Goal: Task Accomplishment & Management: Use online tool/utility

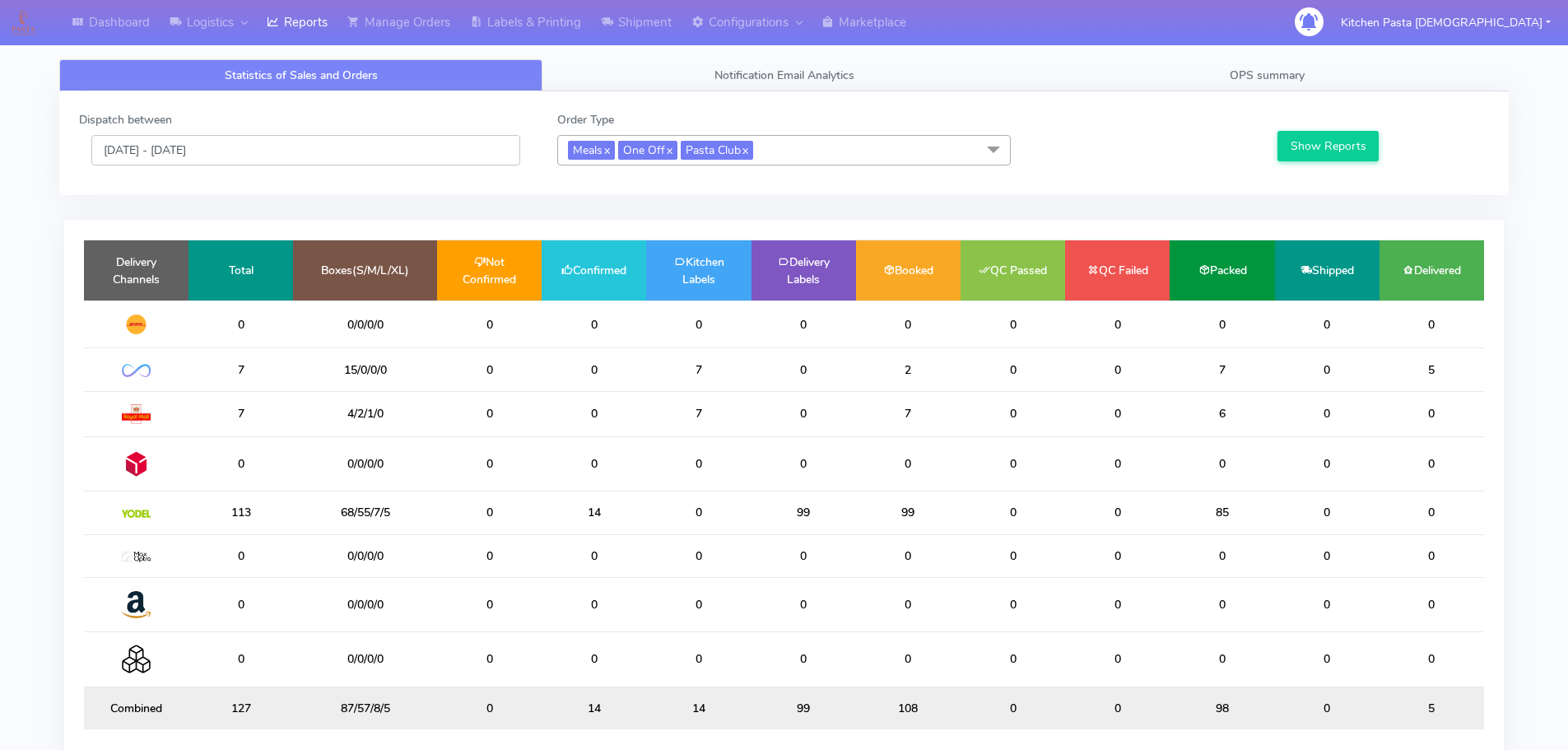
click at [455, 163] on input "[DATE] - [DATE]" at bounding box center [306, 151] width 429 height 31
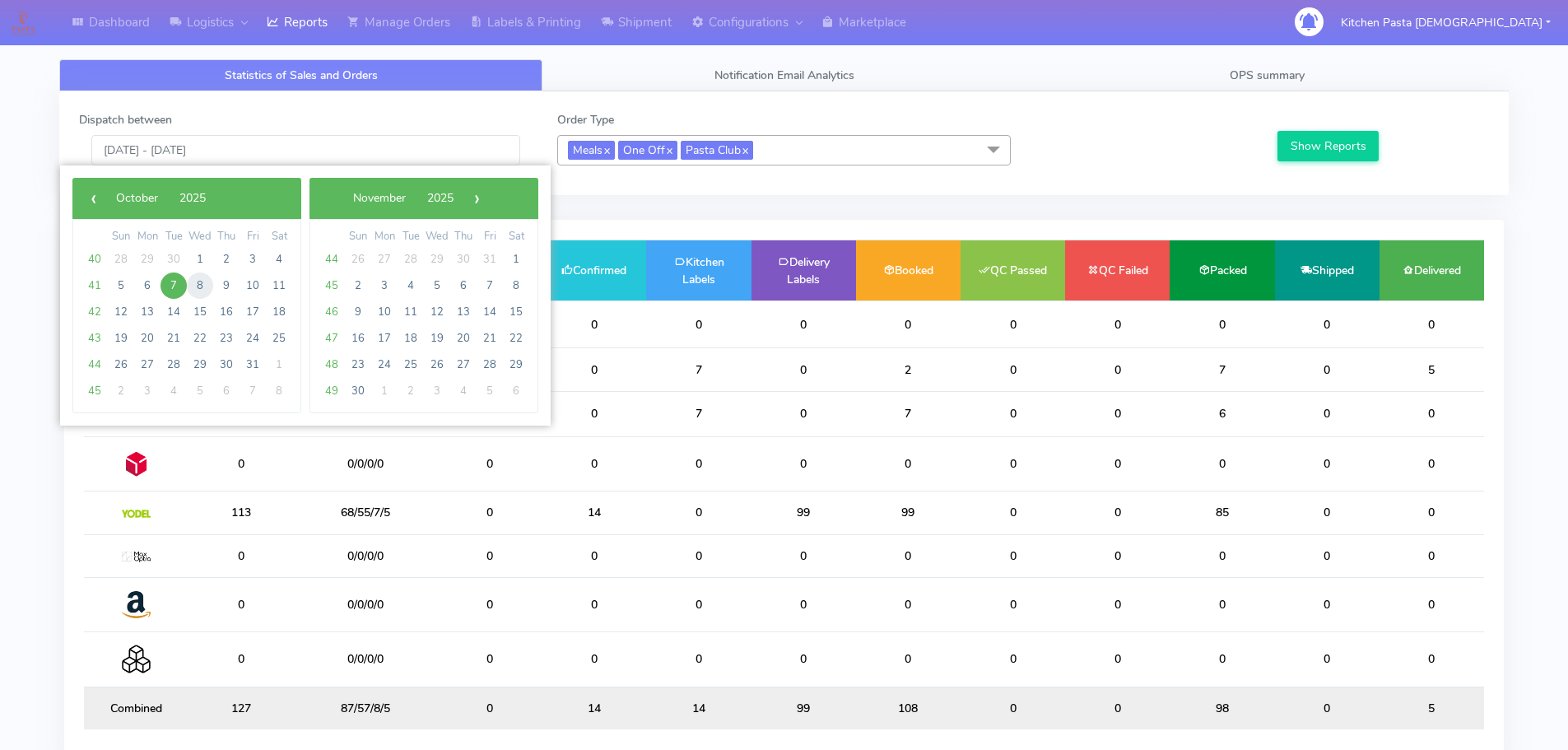
click at [202, 283] on span "8" at bounding box center [199, 285] width 26 height 26
type input "[DATE] - [DATE]"
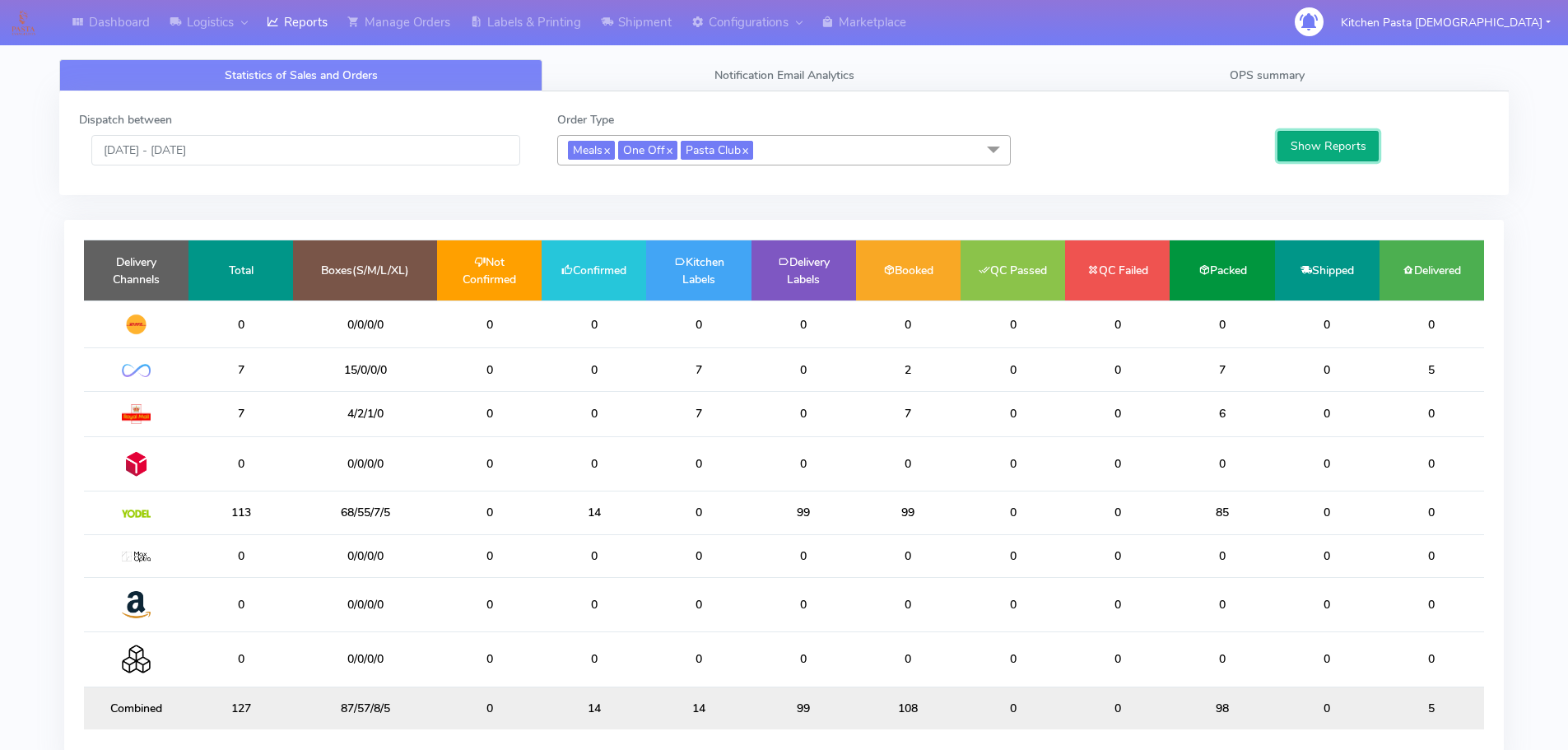
click at [1304, 136] on button "Show Reports" at bounding box center [1327, 146] width 101 height 31
click at [652, 26] on link "Shipment" at bounding box center [636, 22] width 90 height 45
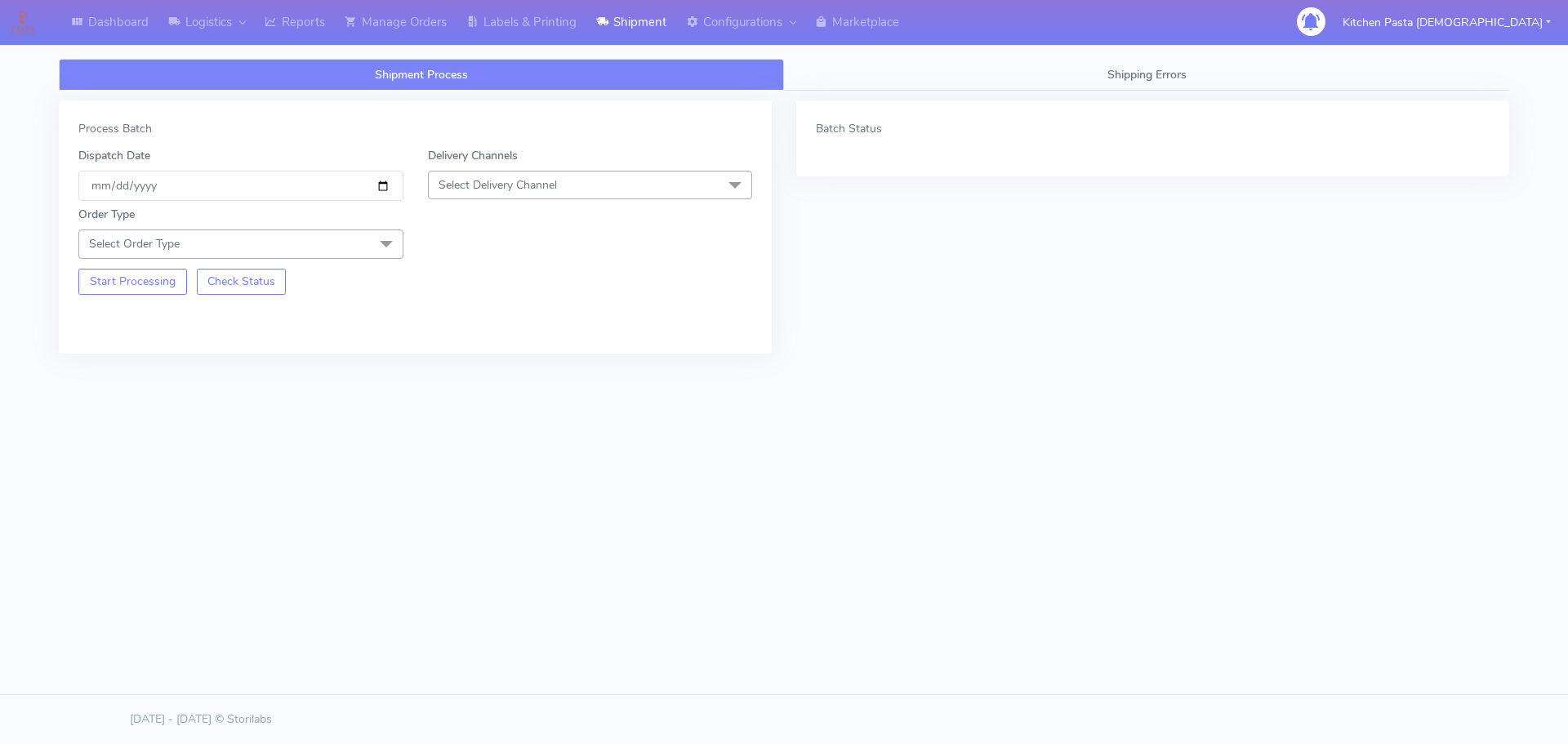
click at [584, 188] on span "Select Delivery Channel" at bounding box center [591, 185] width 325 height 29
click at [498, 364] on div "Yodel" at bounding box center [591, 368] width 308 height 17
click at [377, 241] on span at bounding box center [386, 245] width 33 height 31
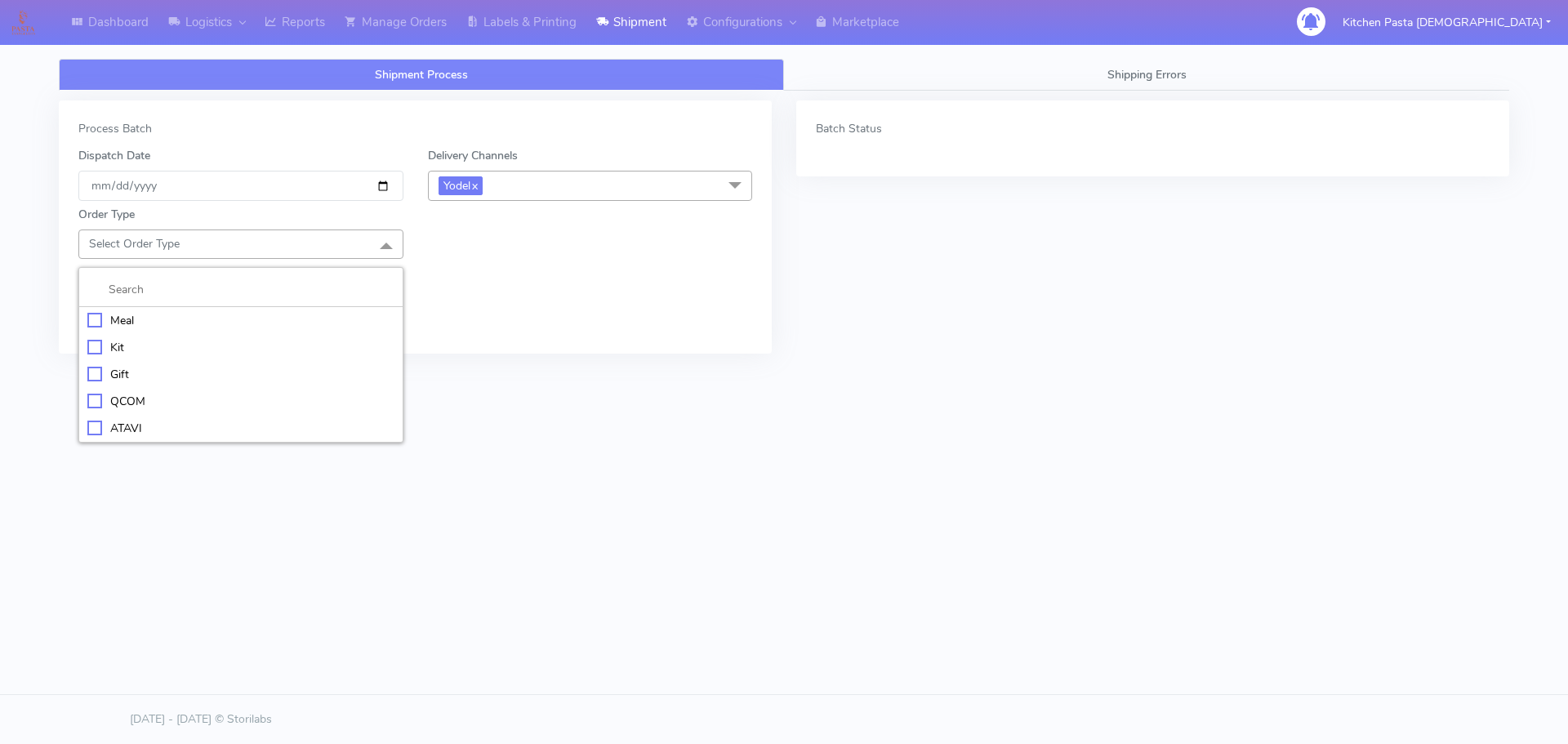
click at [175, 317] on div "Meal" at bounding box center [241, 320] width 308 height 17
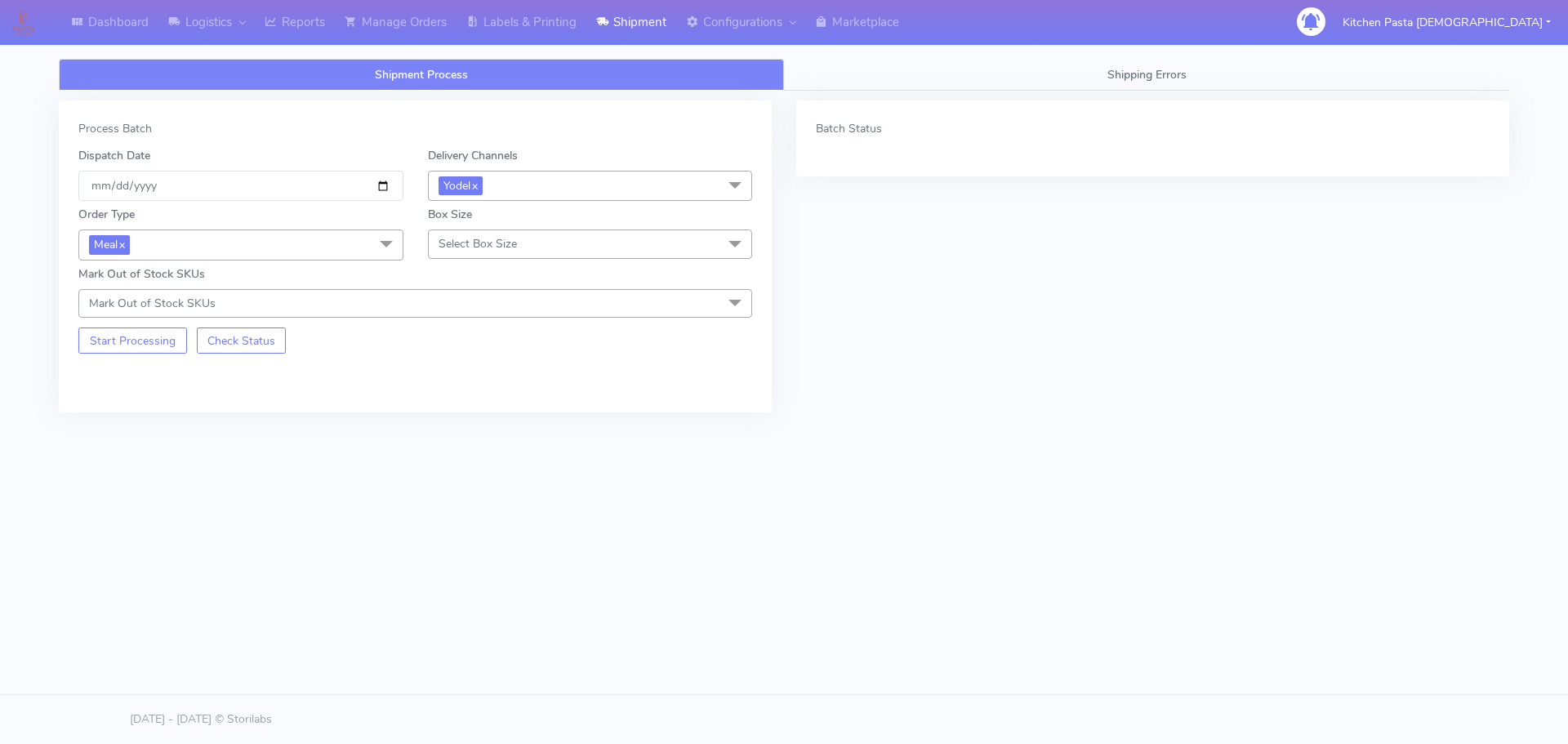
click at [489, 233] on span "Select Box Size" at bounding box center [591, 244] width 325 height 29
click at [471, 361] on li "Medium" at bounding box center [591, 374] width 324 height 27
click at [133, 344] on button "Start Processing" at bounding box center [133, 340] width 109 height 26
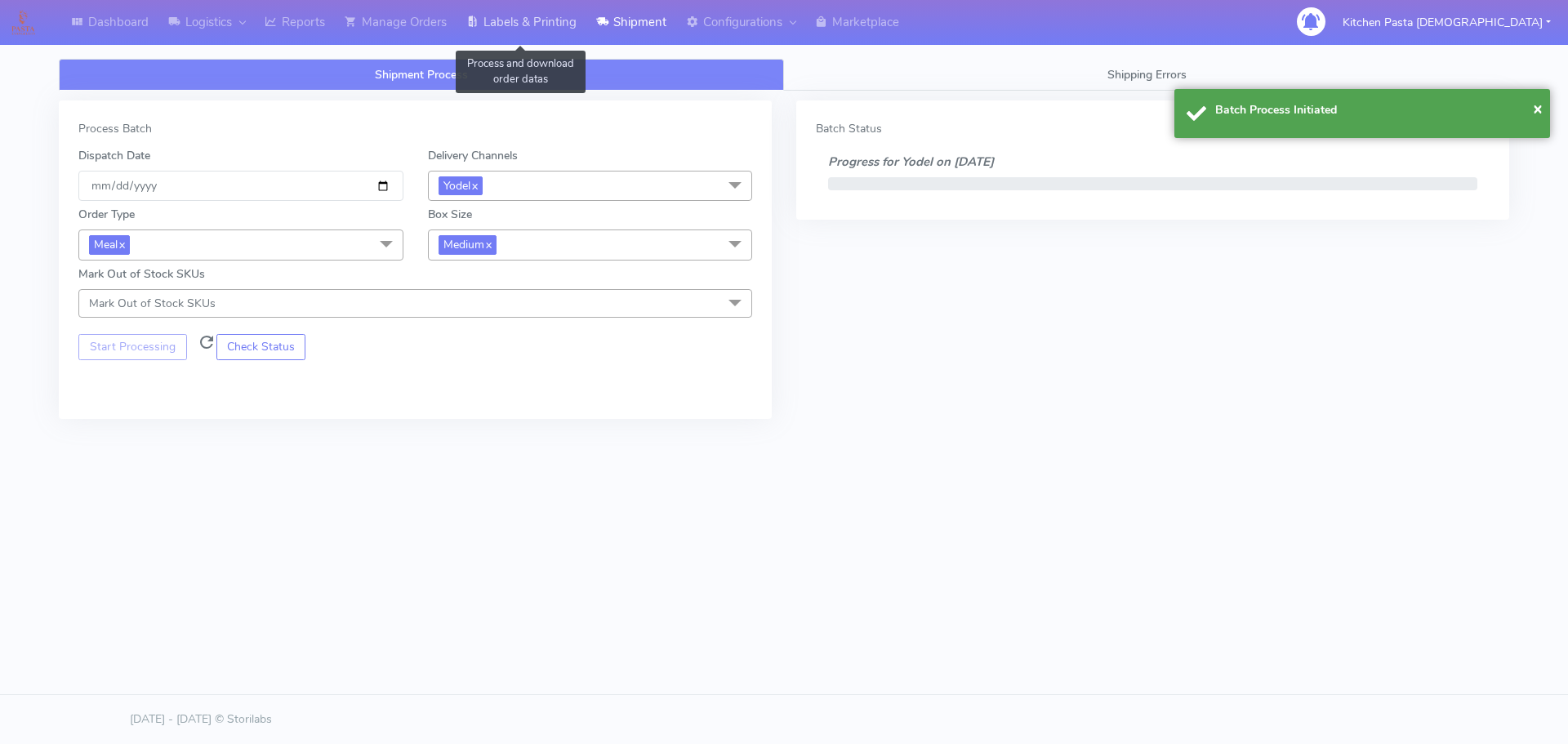
click at [549, 10] on link "Labels & Printing" at bounding box center [521, 22] width 130 height 45
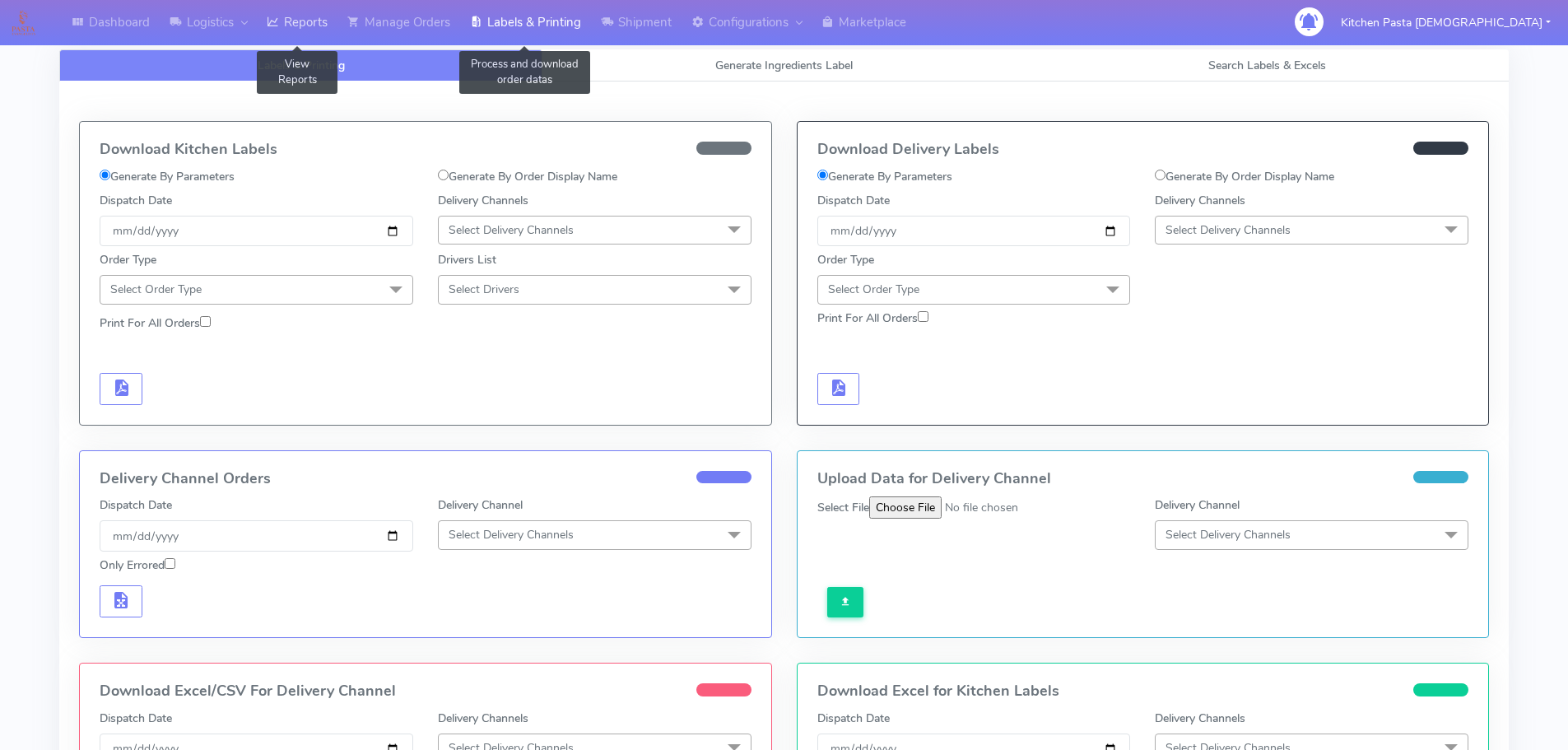
click at [295, 24] on link "Reports" at bounding box center [297, 22] width 81 height 45
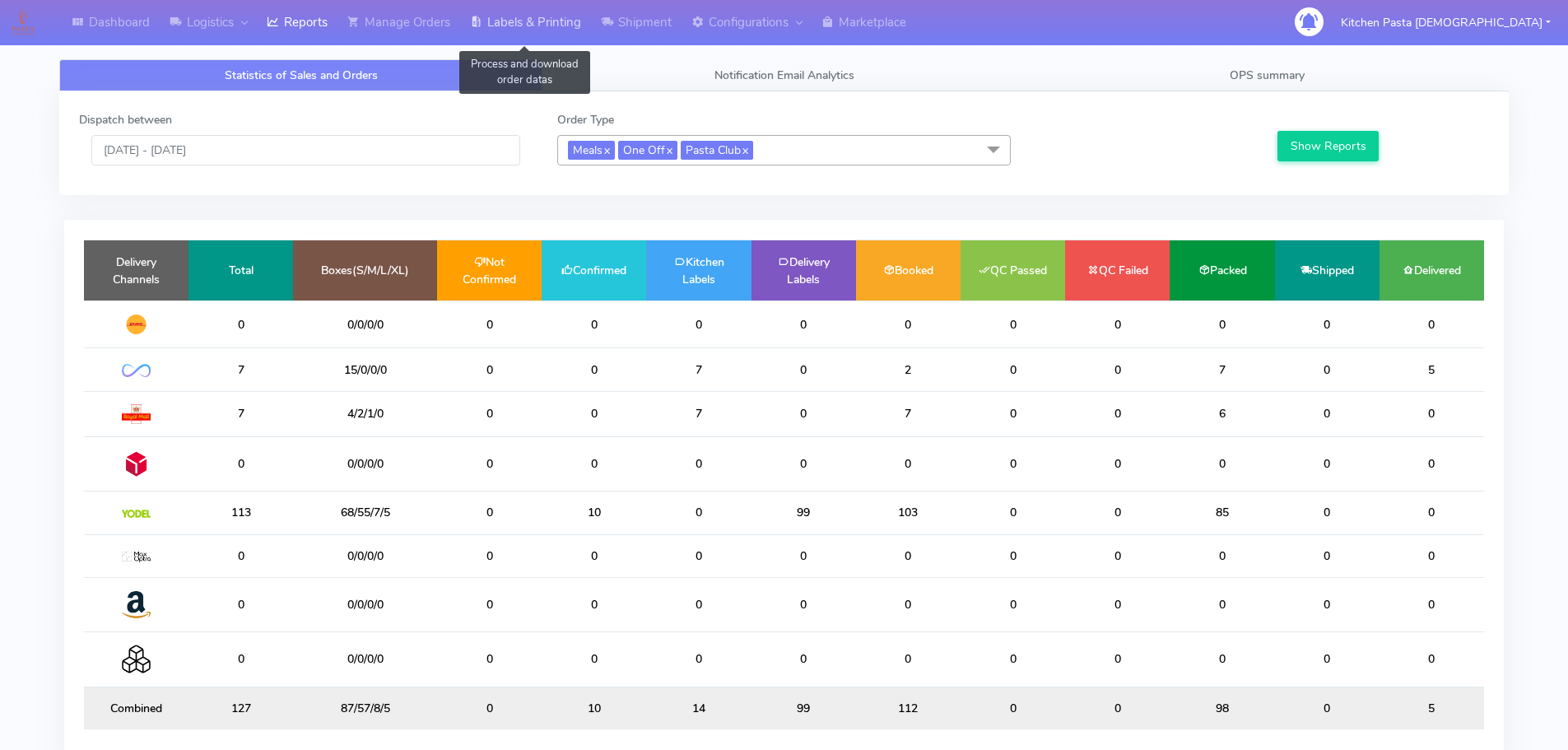
click at [558, 20] on link "Labels & Printing" at bounding box center [525, 22] width 131 height 45
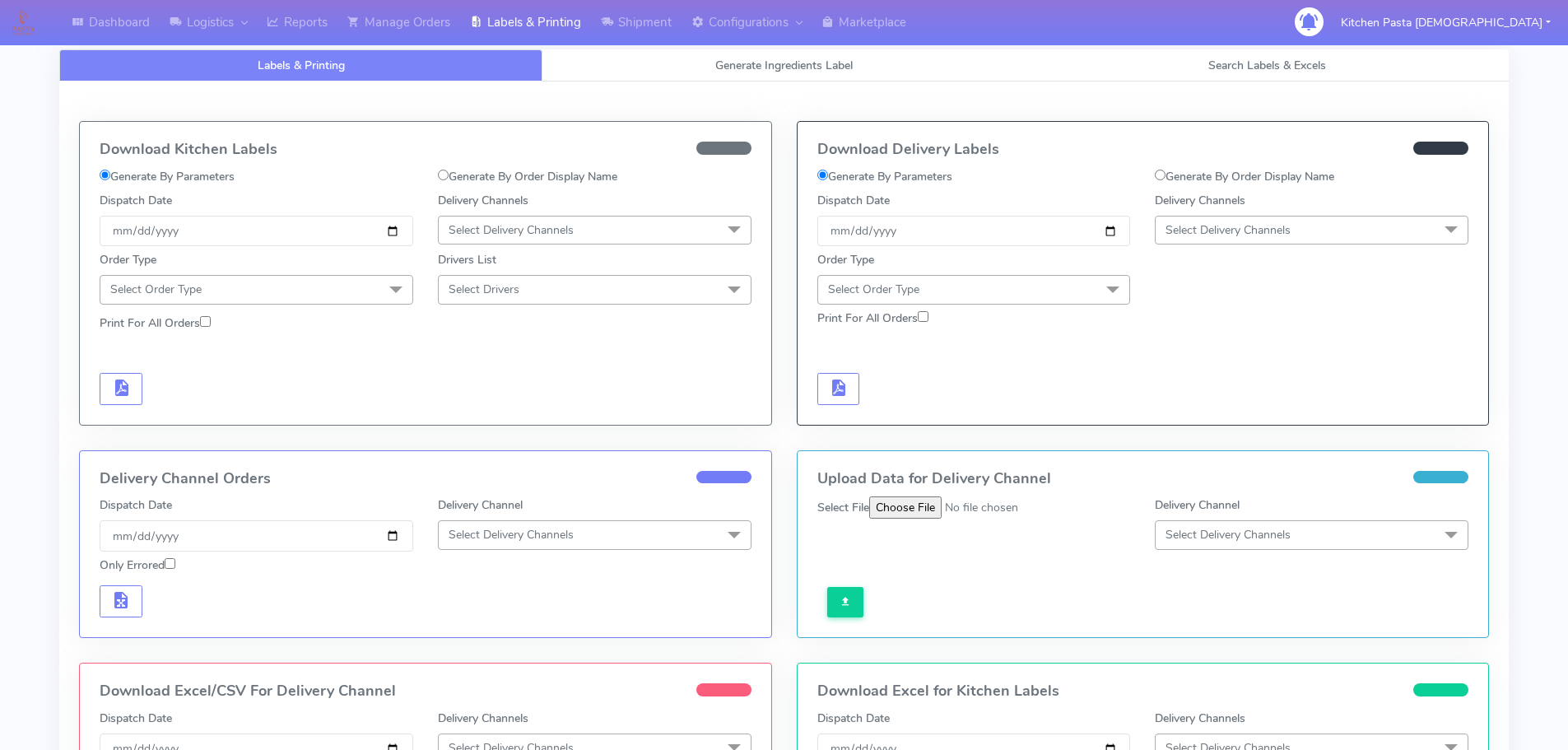
click at [1319, 226] on span "Select Delivery Channels" at bounding box center [1311, 230] width 313 height 29
click at [1205, 409] on div "Yodel" at bounding box center [1311, 415] width 295 height 17
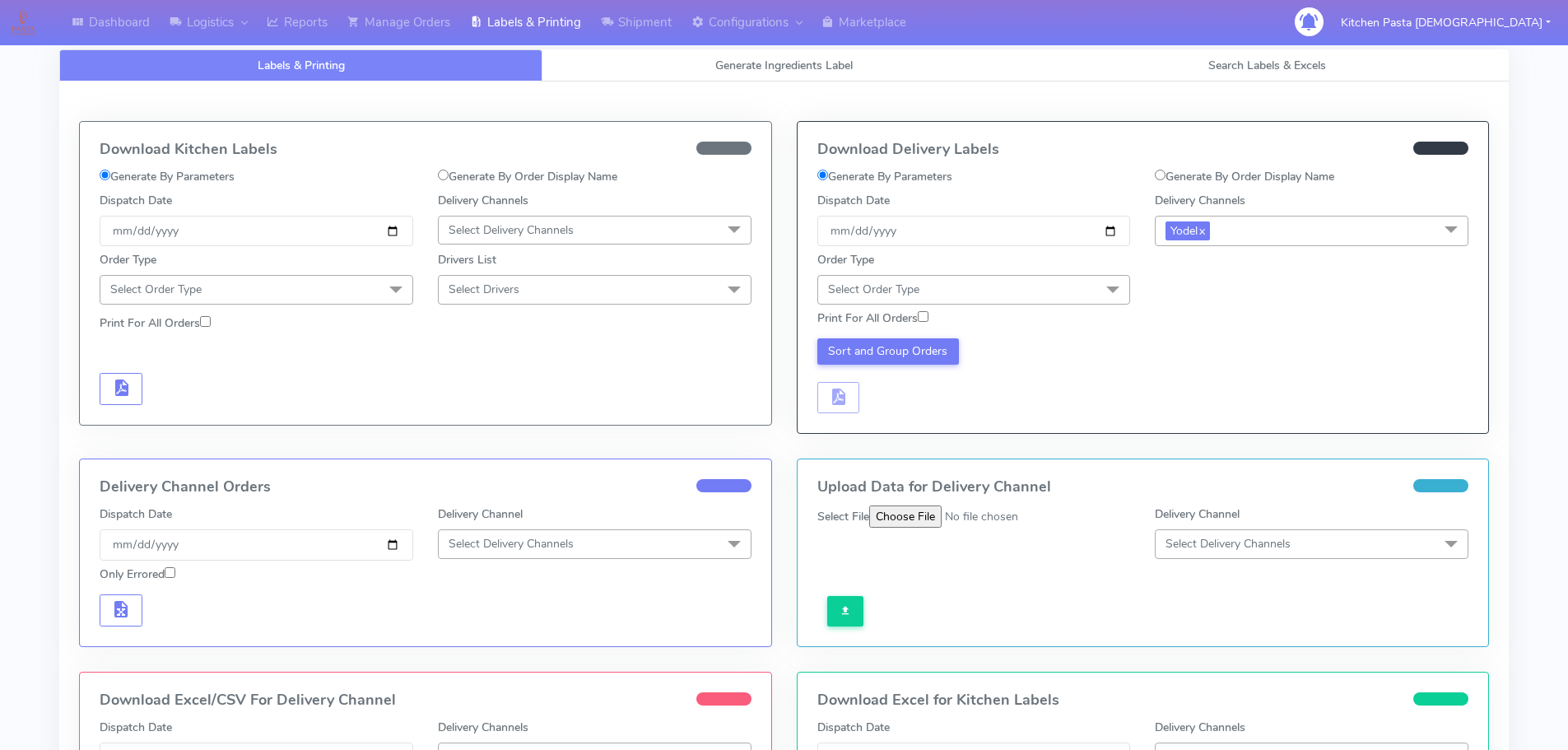
click at [1117, 281] on span at bounding box center [1113, 290] width 33 height 31
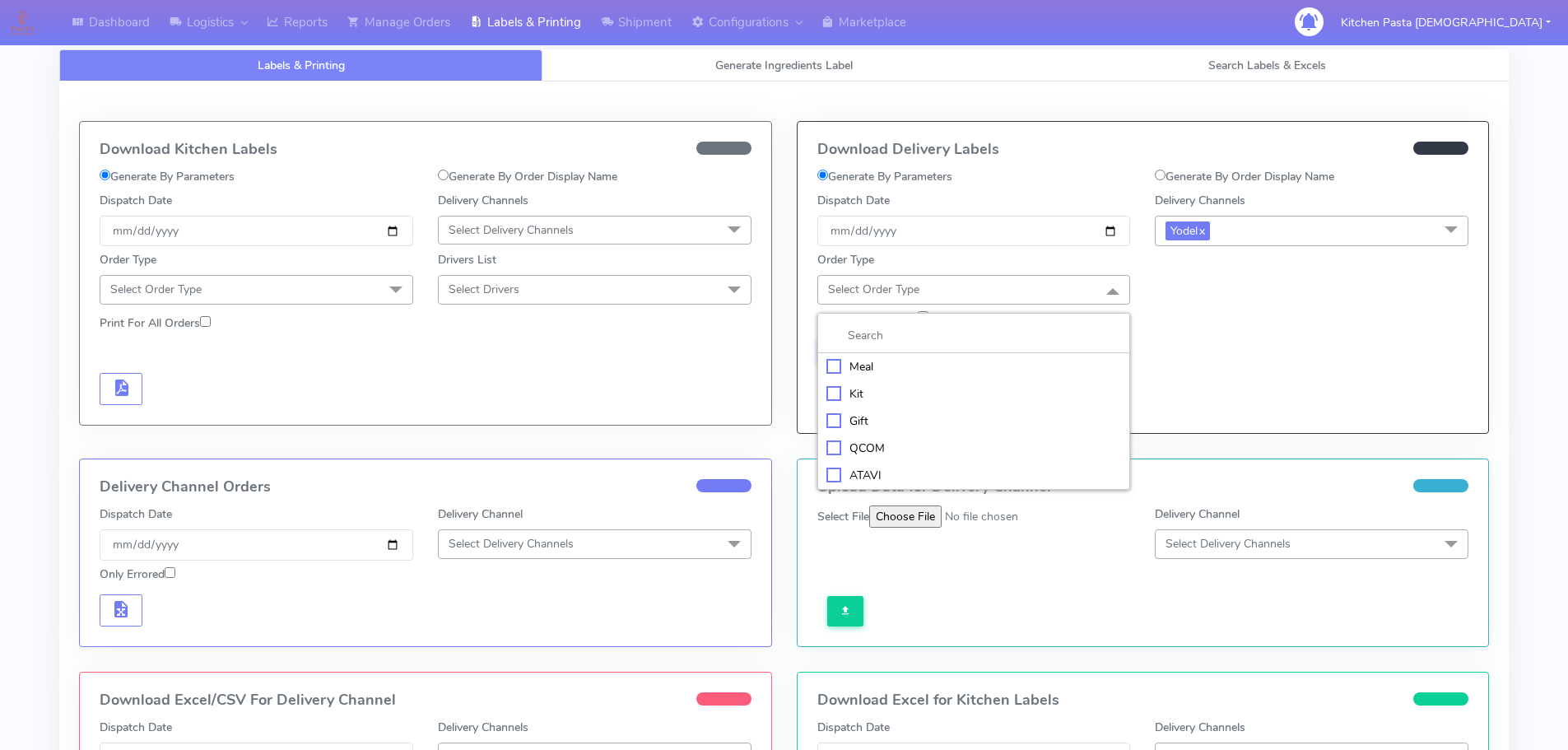
click at [937, 366] on div "Meal" at bounding box center [974, 367] width 295 height 17
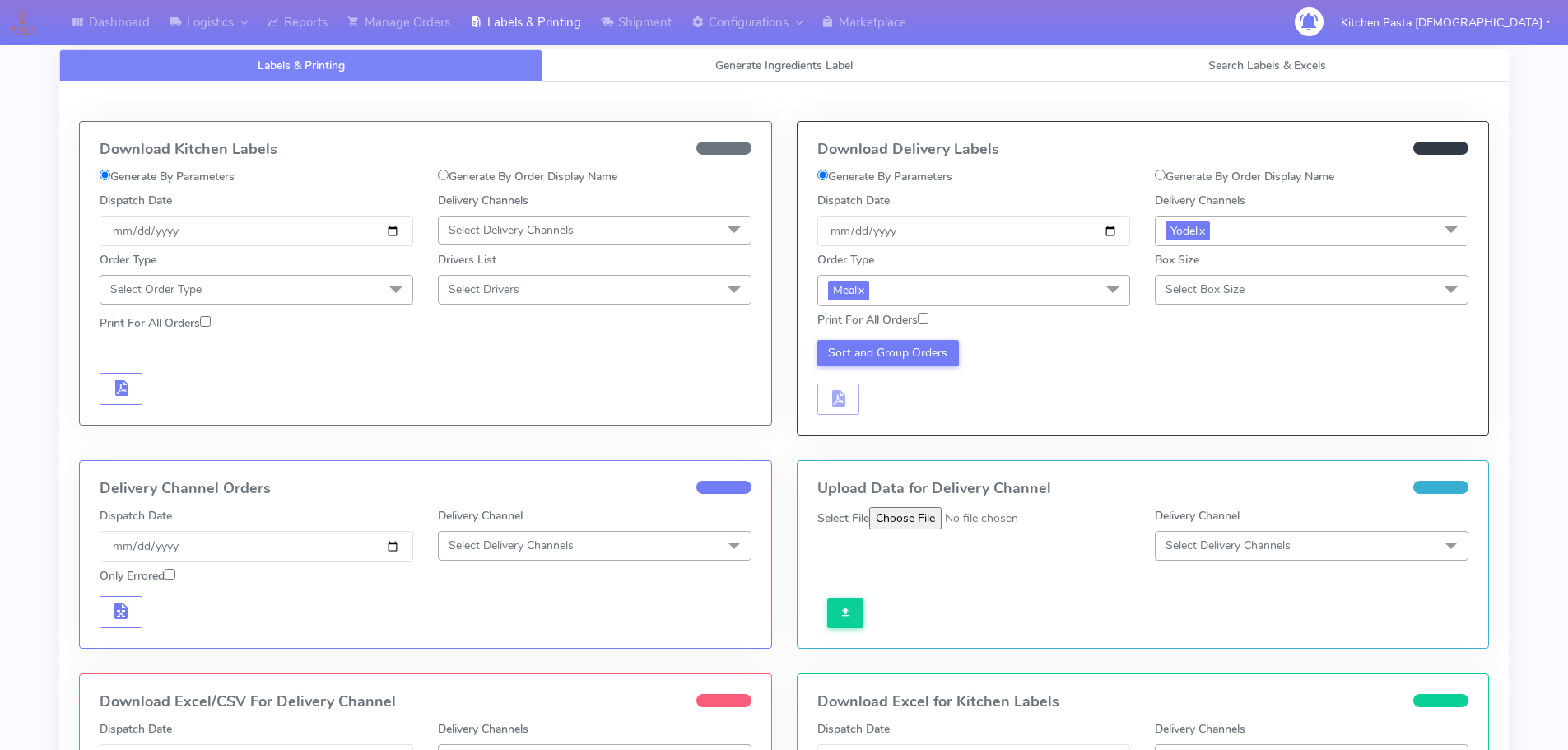
click at [1287, 286] on span "Select Box Size" at bounding box center [1311, 289] width 313 height 29
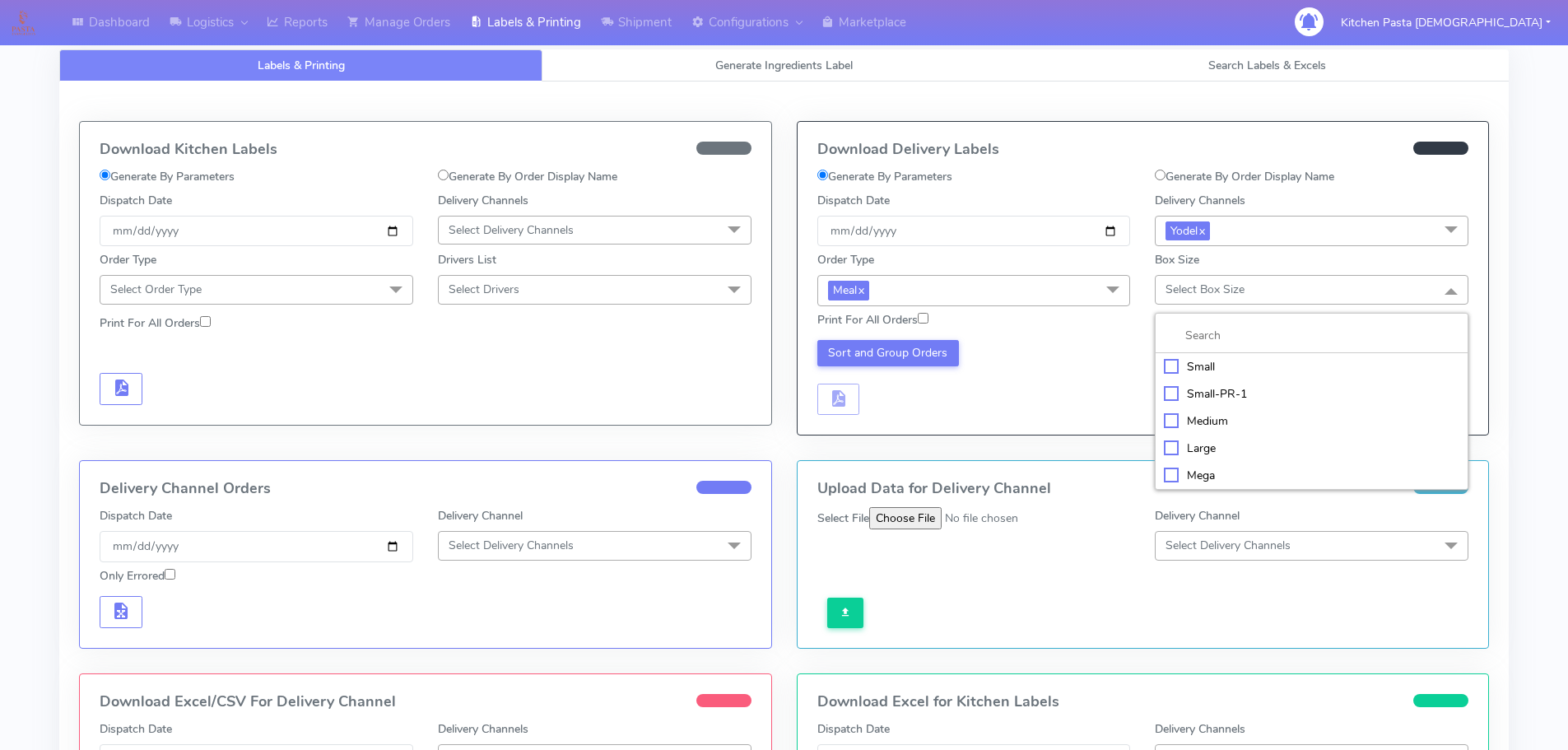
click at [1218, 430] on li "Medium" at bounding box center [1311, 421] width 312 height 27
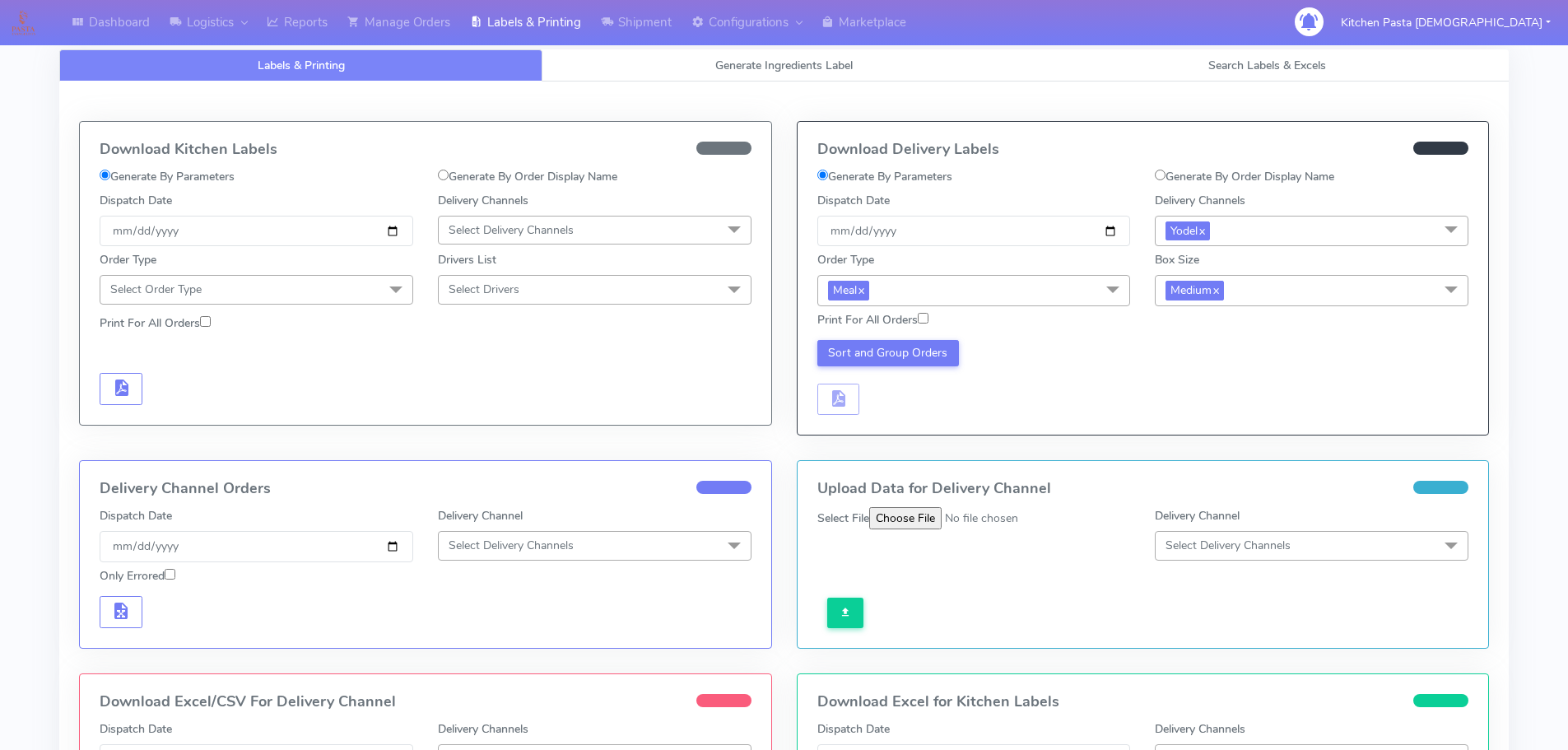
click at [881, 367] on div "Sort and Group Orders" at bounding box center [974, 377] width 338 height 76
click at [885, 360] on button "Sort and Group Orders" at bounding box center [888, 352] width 142 height 26
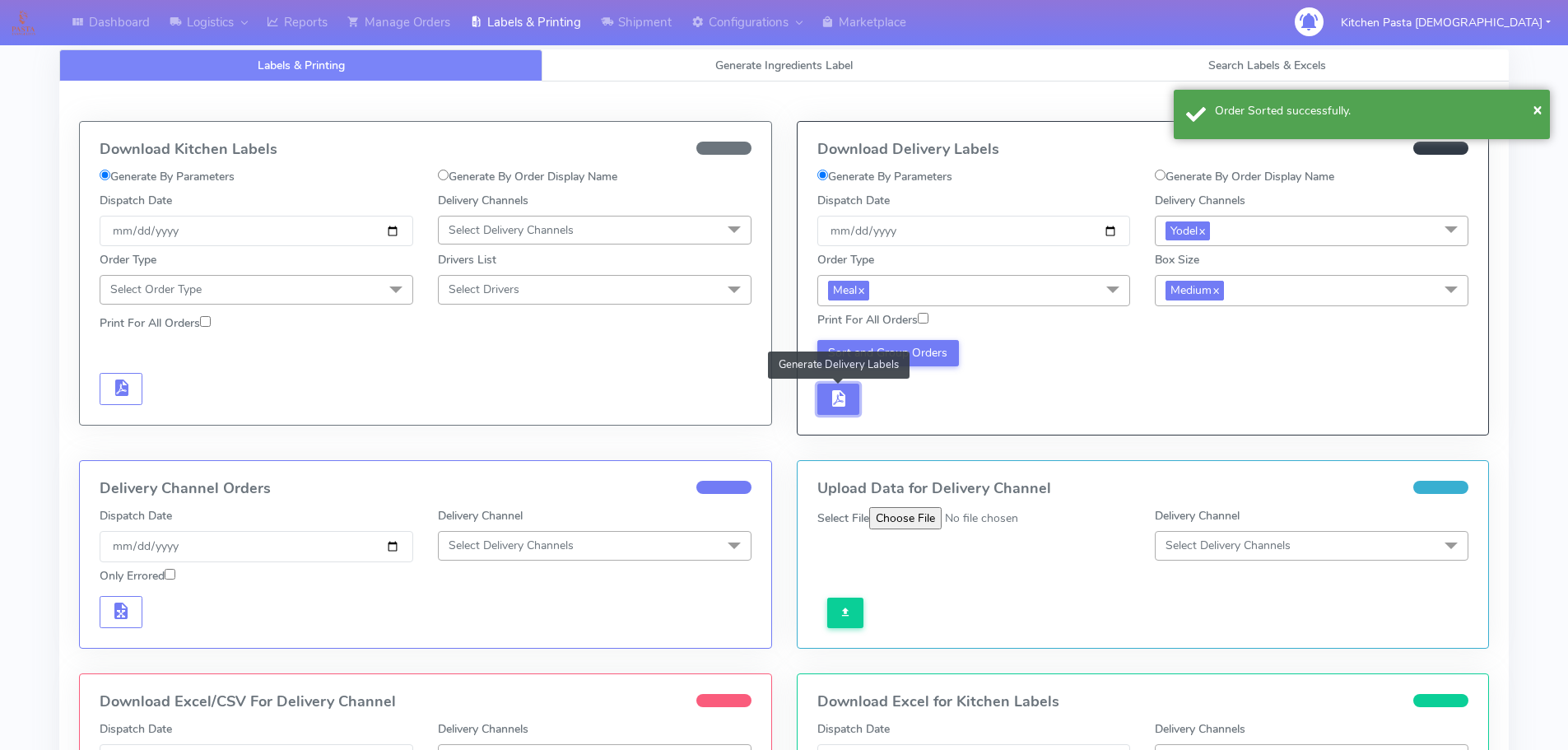
click at [848, 394] on span "button" at bounding box center [838, 402] width 20 height 15
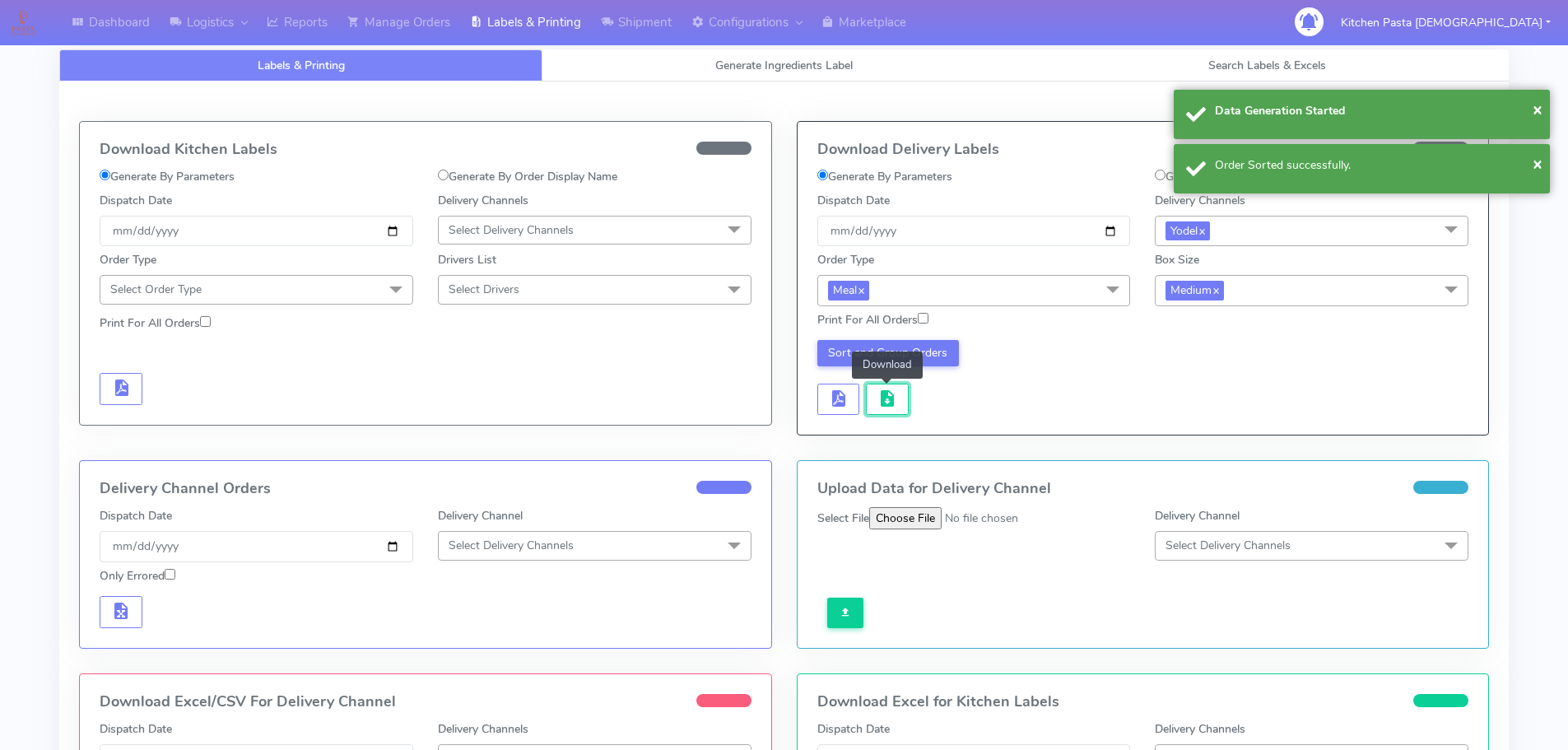
click at [872, 397] on button "button" at bounding box center [887, 400] width 43 height 32
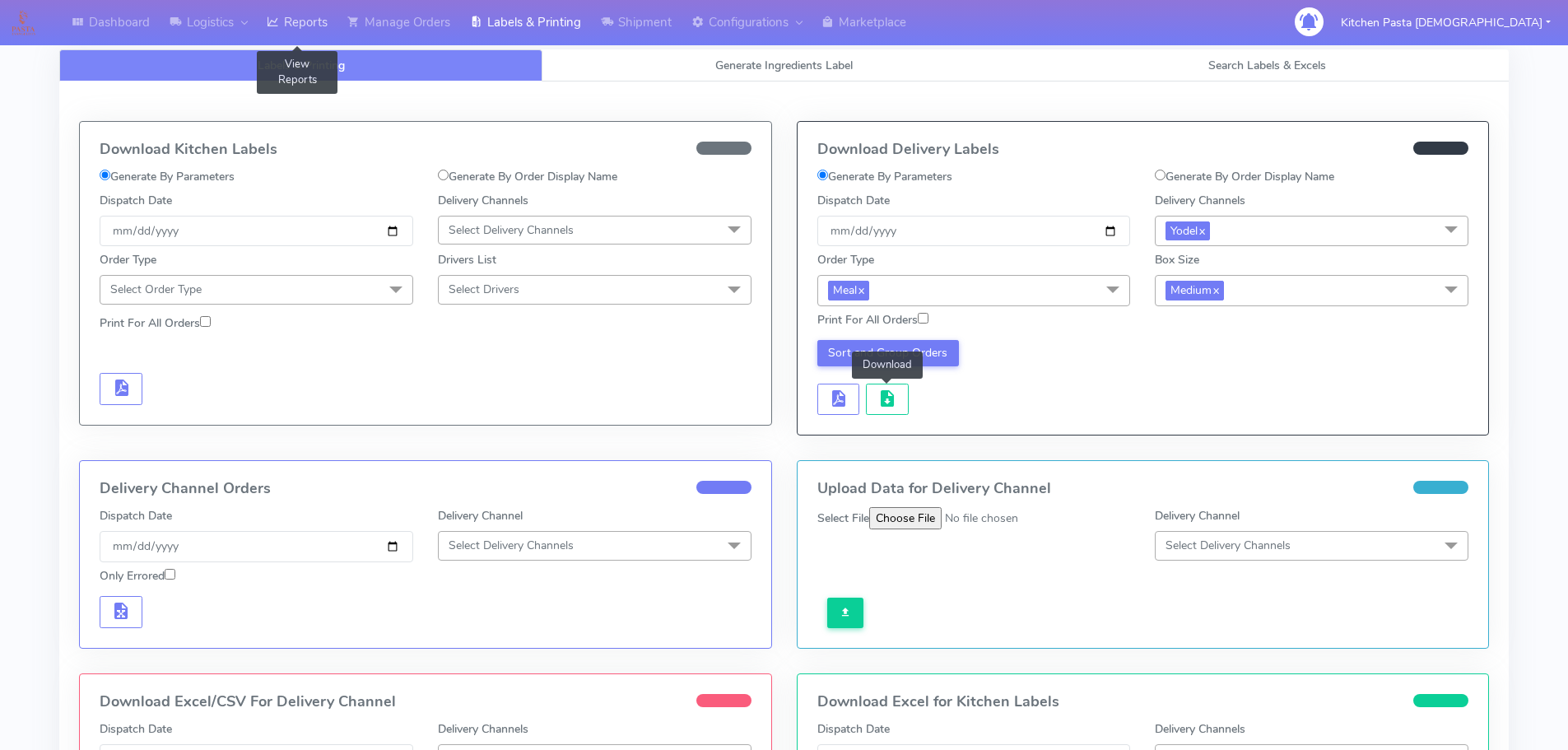
click at [285, 14] on link "Reports" at bounding box center [297, 22] width 81 height 45
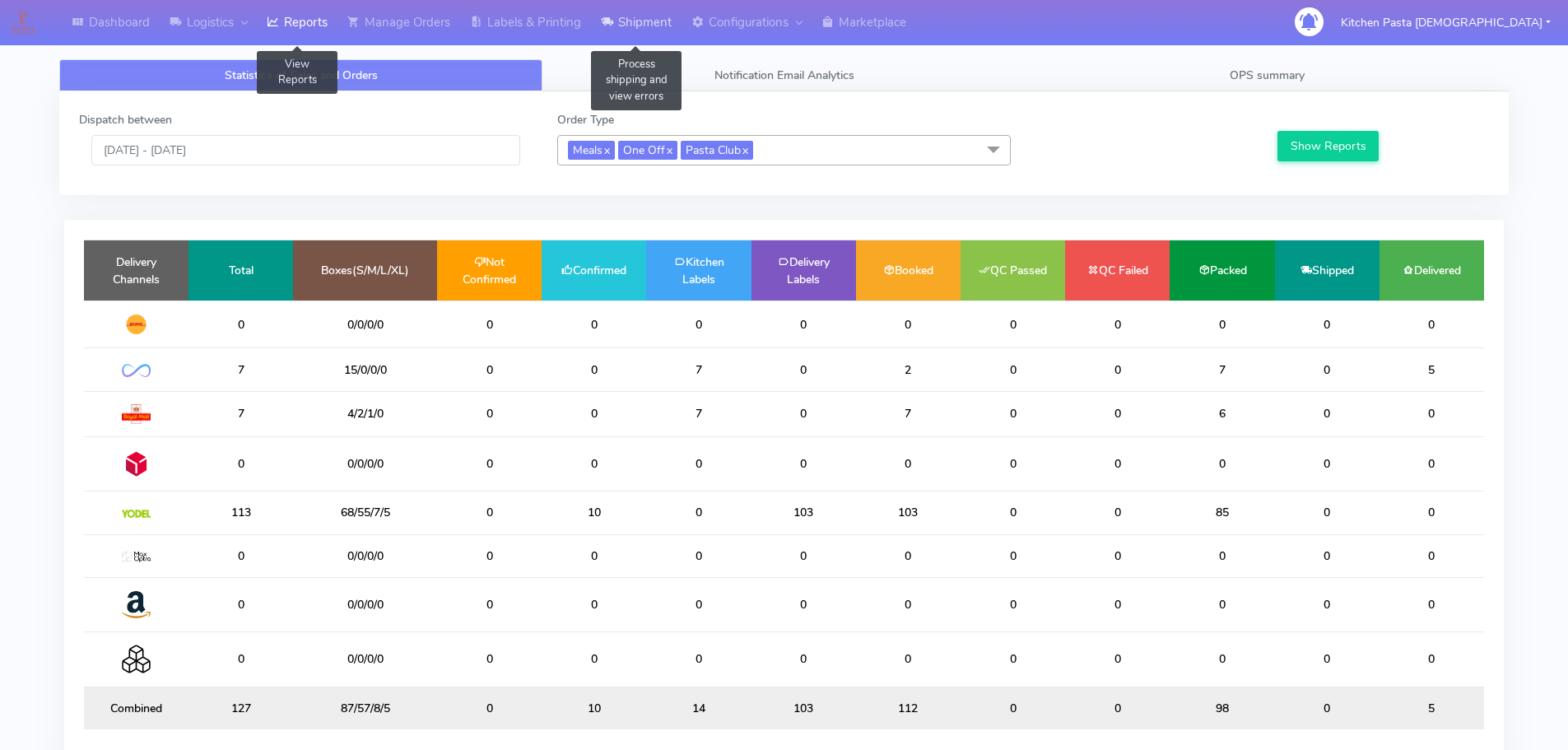
click at [678, 37] on link "Shipment" at bounding box center [636, 22] width 90 height 45
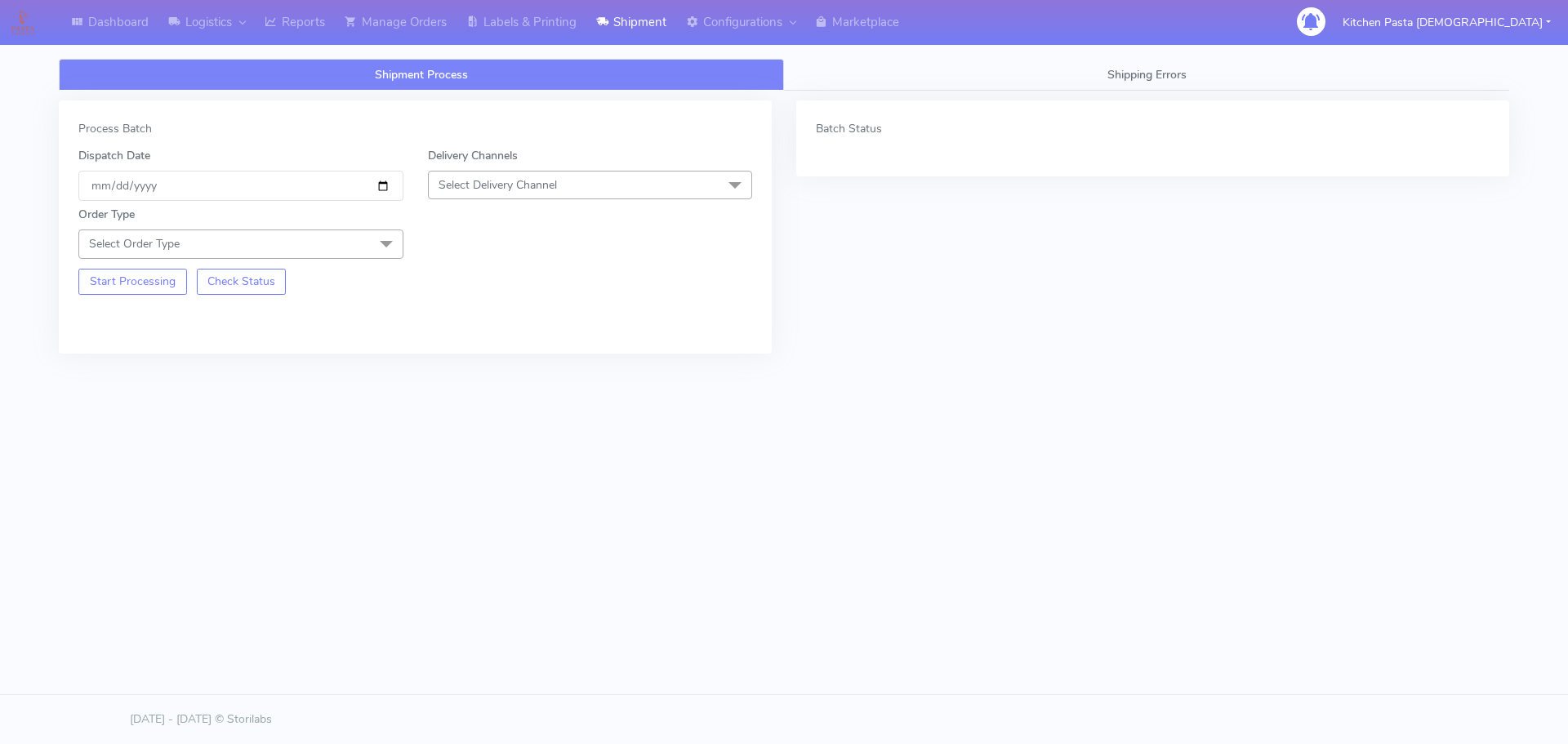
click at [609, 198] on span "Select Delivery Channel" at bounding box center [591, 185] width 325 height 29
click at [483, 366] on div "Yodel" at bounding box center [591, 368] width 308 height 17
click at [286, 245] on span "Select Order Type" at bounding box center [241, 244] width 325 height 29
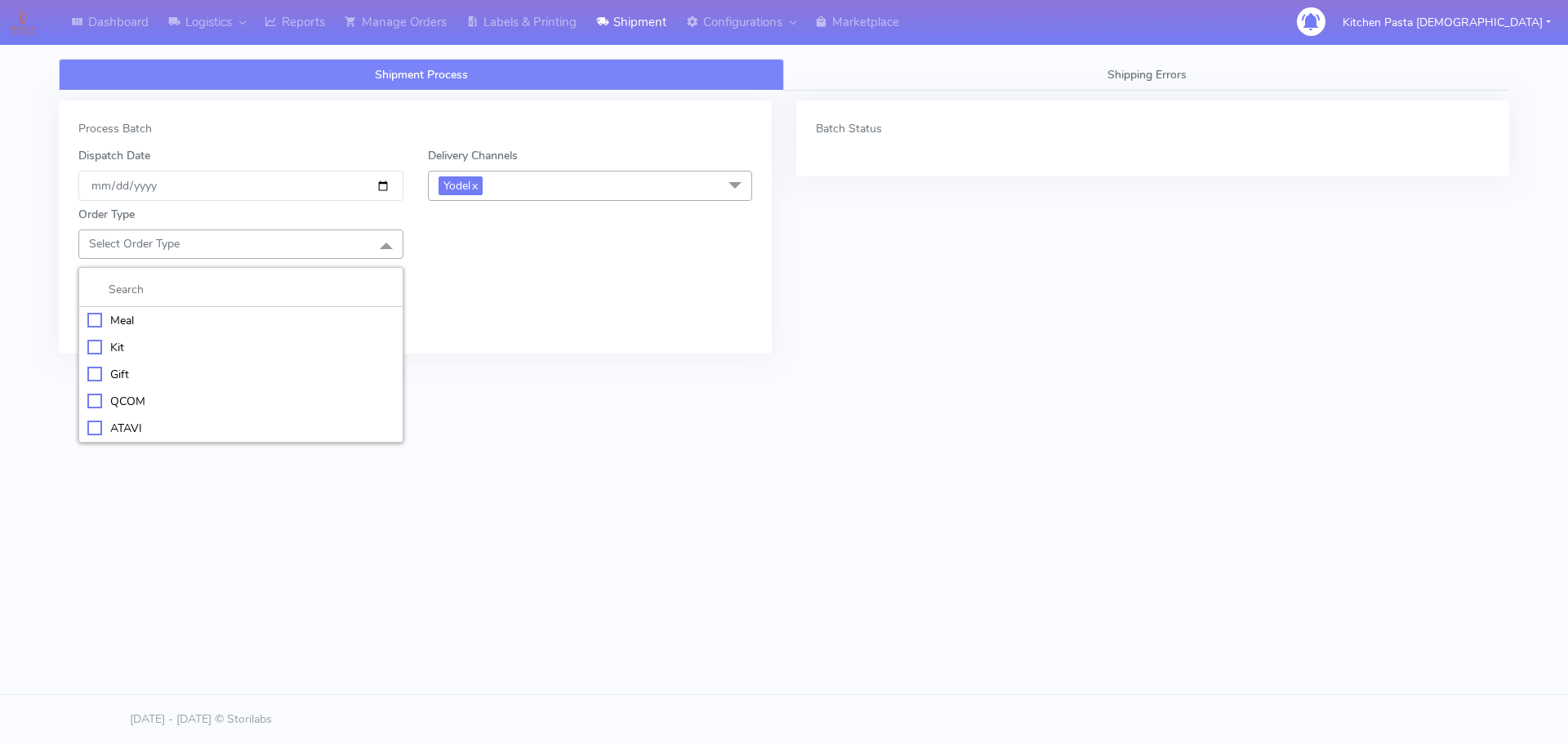
click at [197, 328] on div "Meal" at bounding box center [241, 320] width 308 height 17
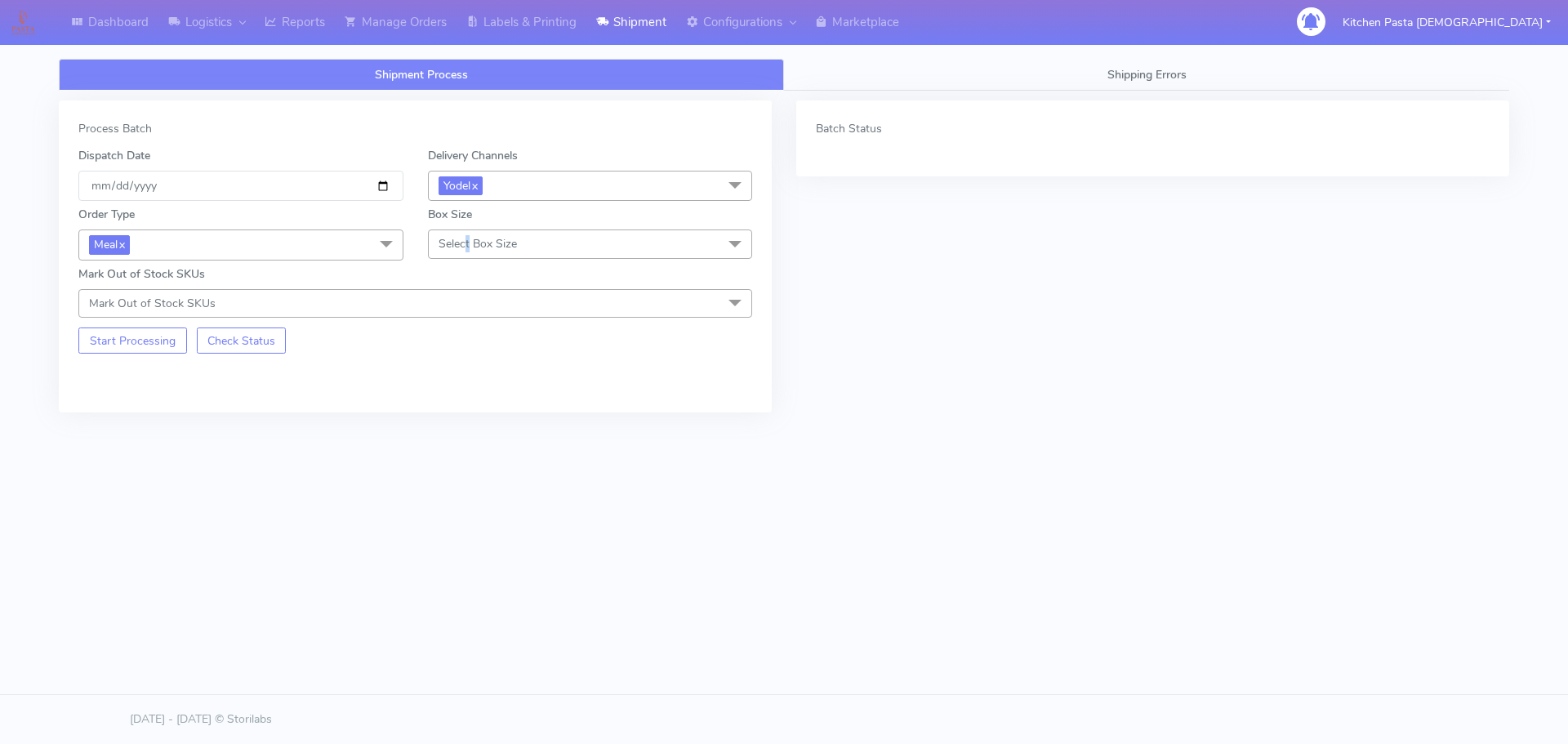
click at [468, 231] on span "Select Box Size" at bounding box center [591, 244] width 325 height 29
click at [455, 312] on div "Small" at bounding box center [591, 320] width 308 height 17
click at [150, 342] on button "Start Processing" at bounding box center [133, 340] width 109 height 26
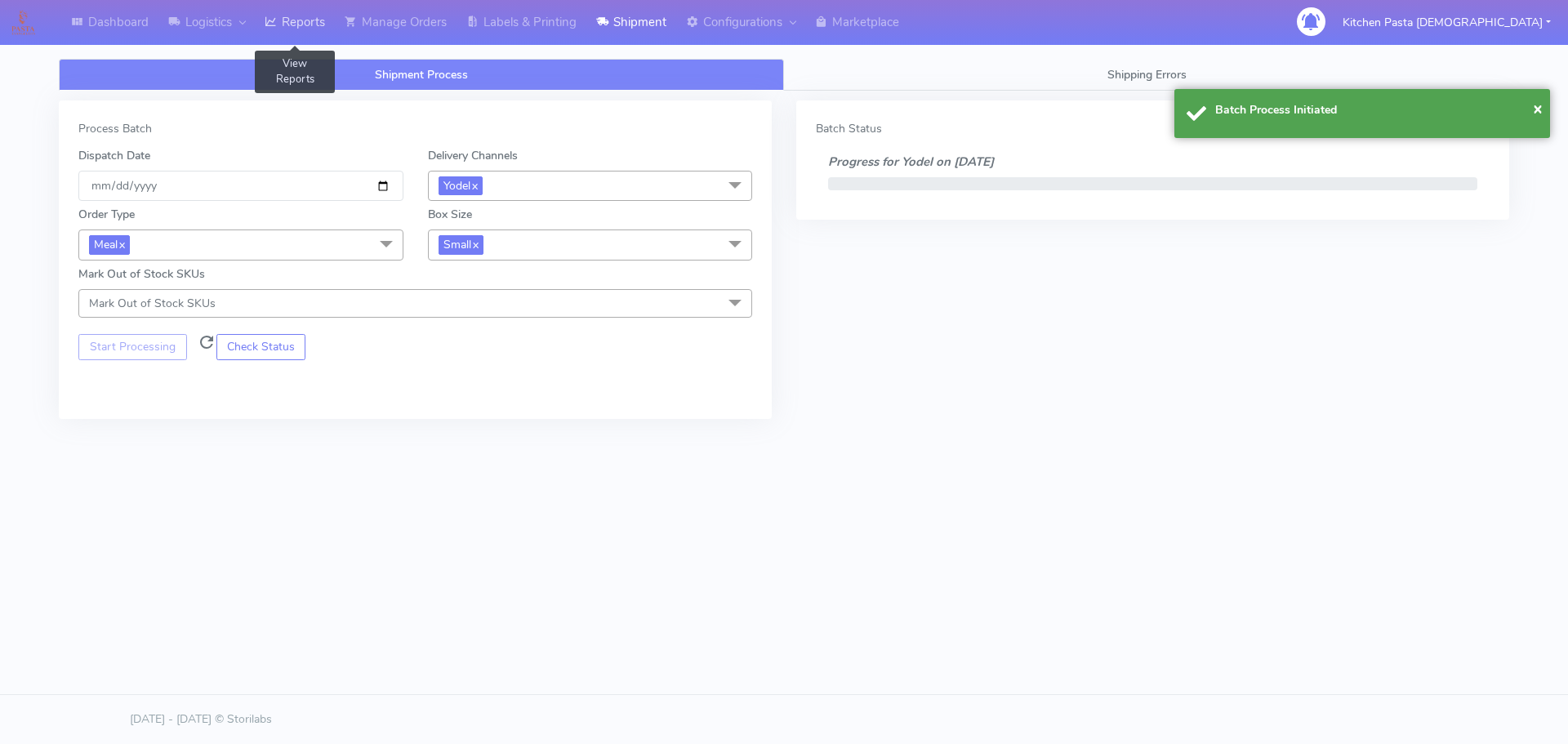
click at [289, 24] on link "Reports" at bounding box center [295, 22] width 80 height 45
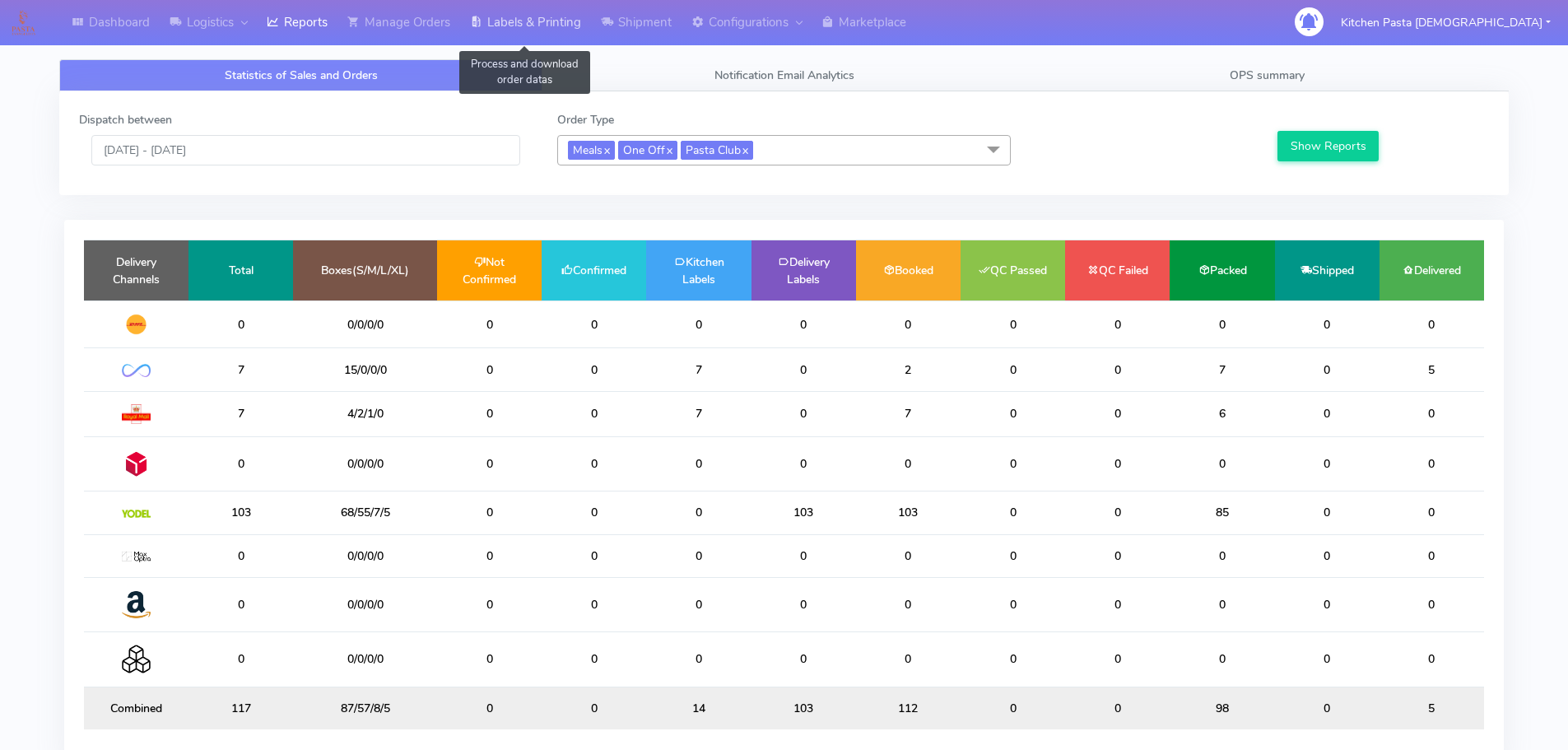
click at [522, 17] on link "Labels & Printing" at bounding box center [525, 22] width 131 height 45
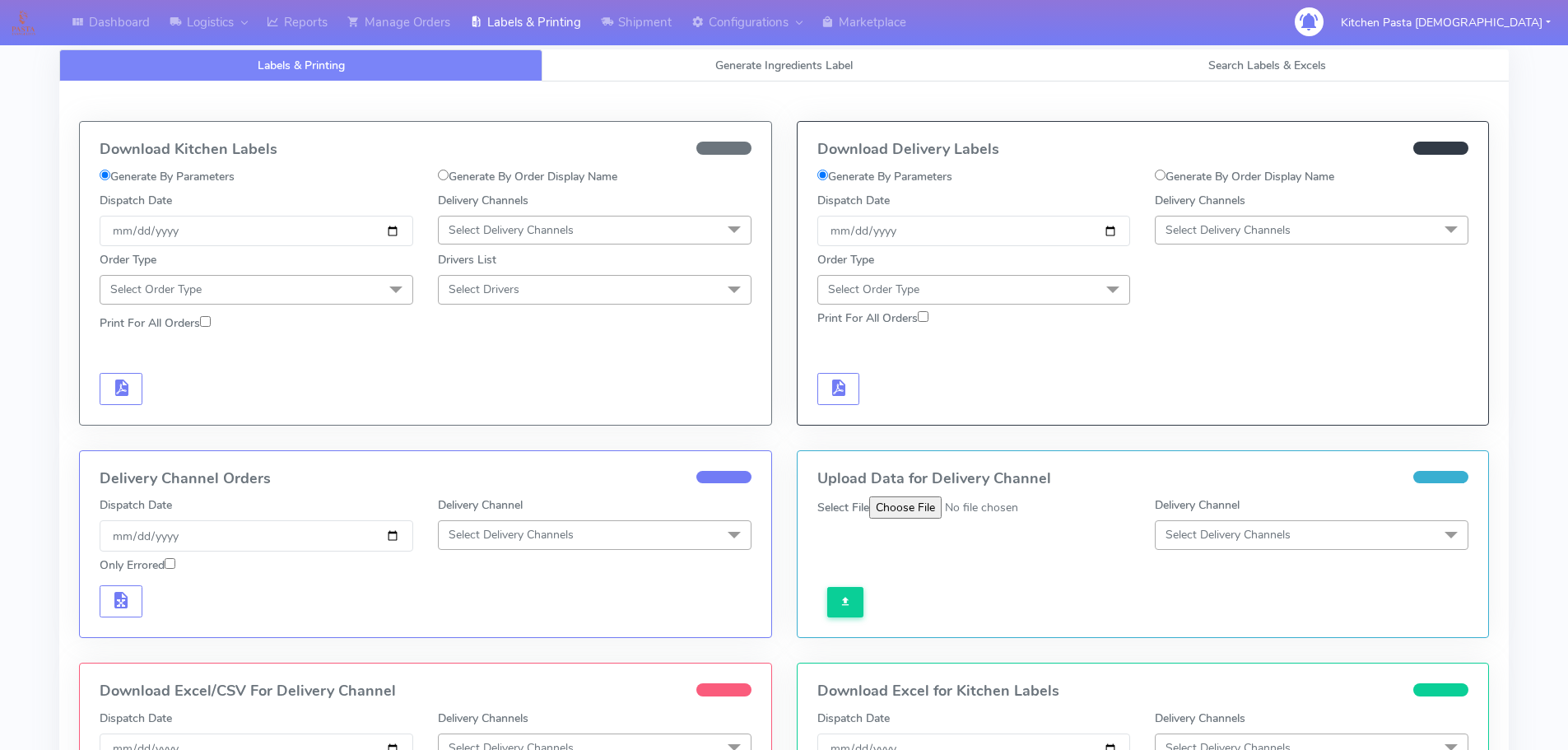
click at [1354, 229] on span "Select Delivery Channels" at bounding box center [1311, 230] width 313 height 29
click at [1191, 416] on div "Yodel" at bounding box center [1311, 415] width 295 height 17
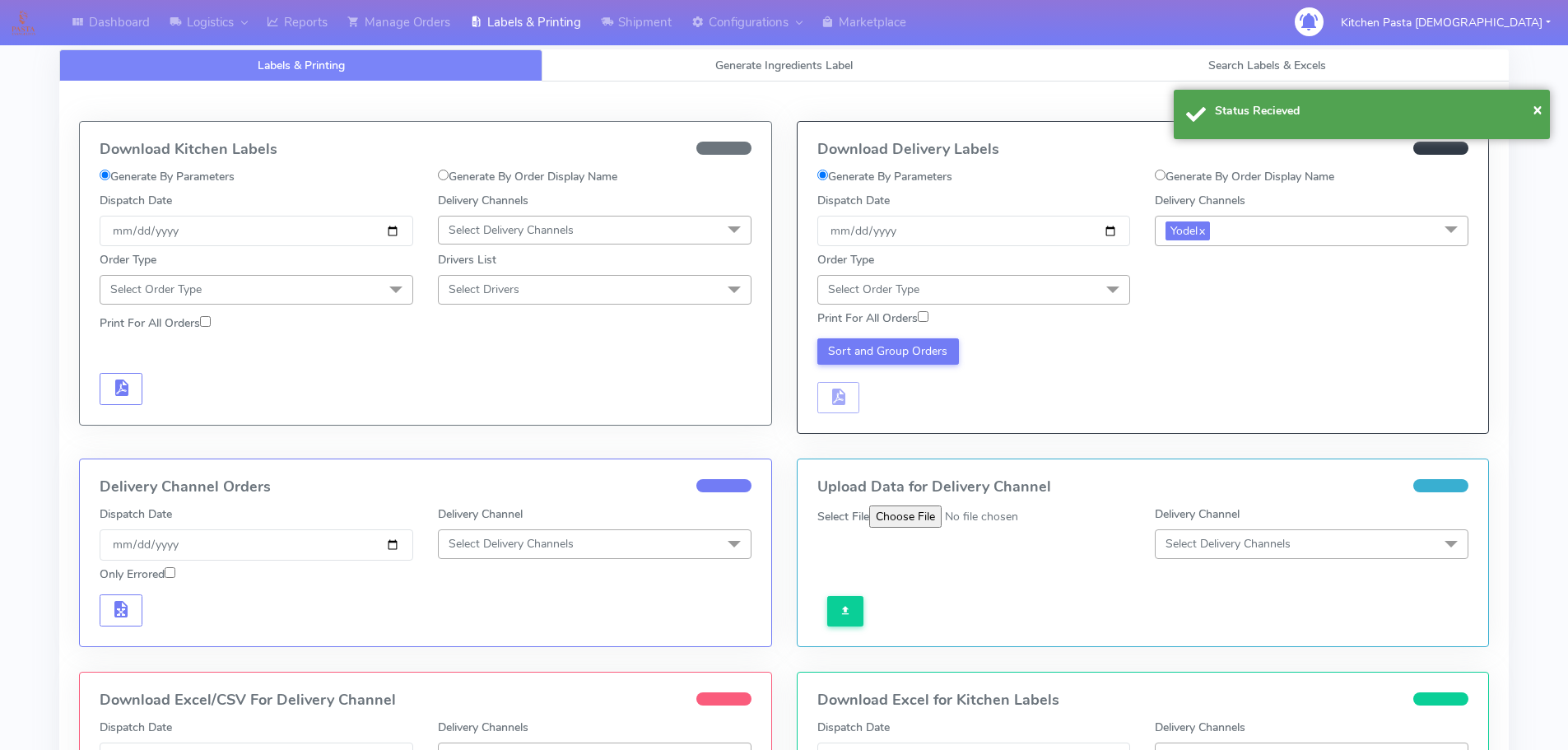
click at [1075, 266] on div "Order Type Select Order Type Meal Kit Gift QCOM ATAVI" at bounding box center [974, 278] width 338 height 53
click at [1072, 294] on span "Select Order Type" at bounding box center [974, 289] width 313 height 29
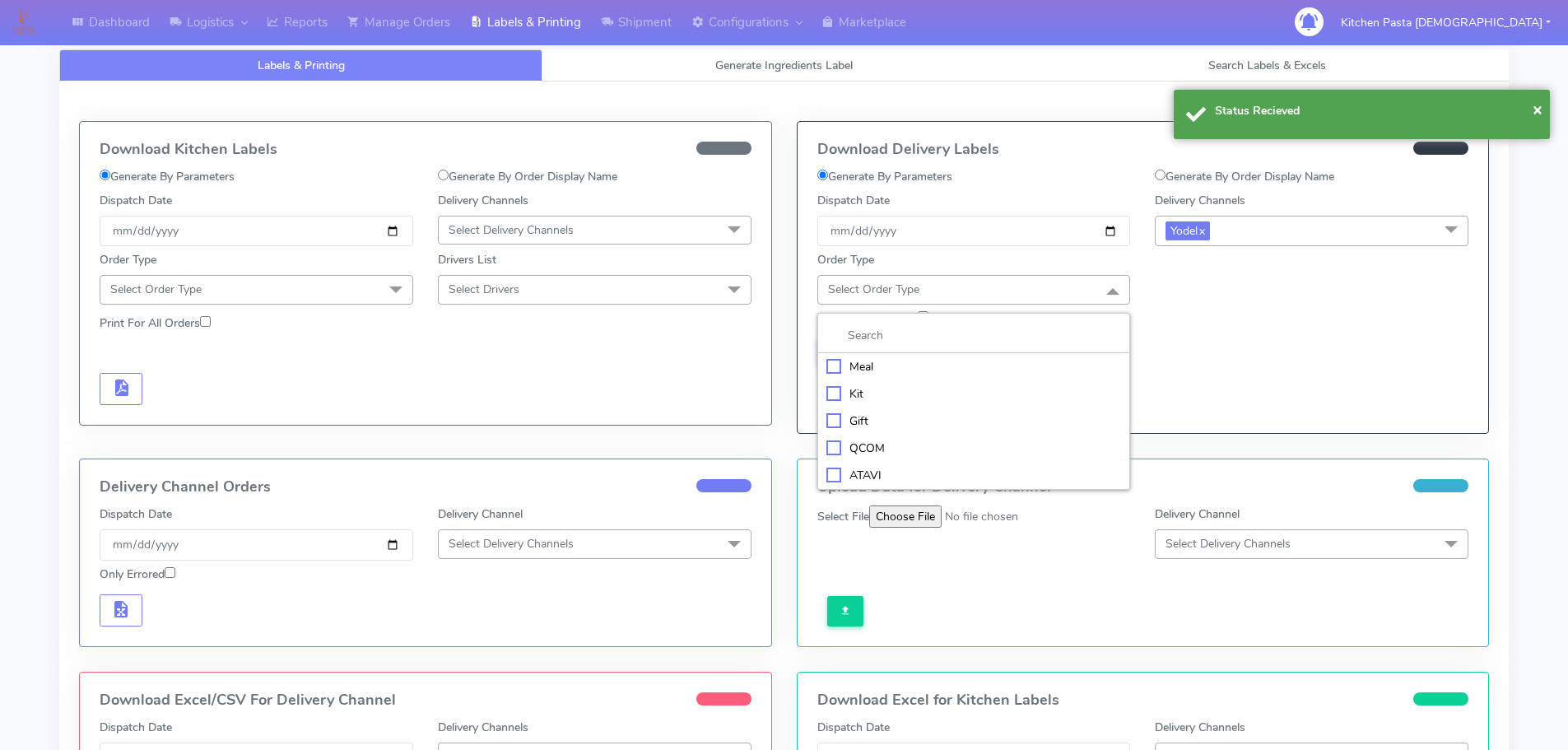
click at [951, 375] on div "Meal" at bounding box center [974, 367] width 295 height 17
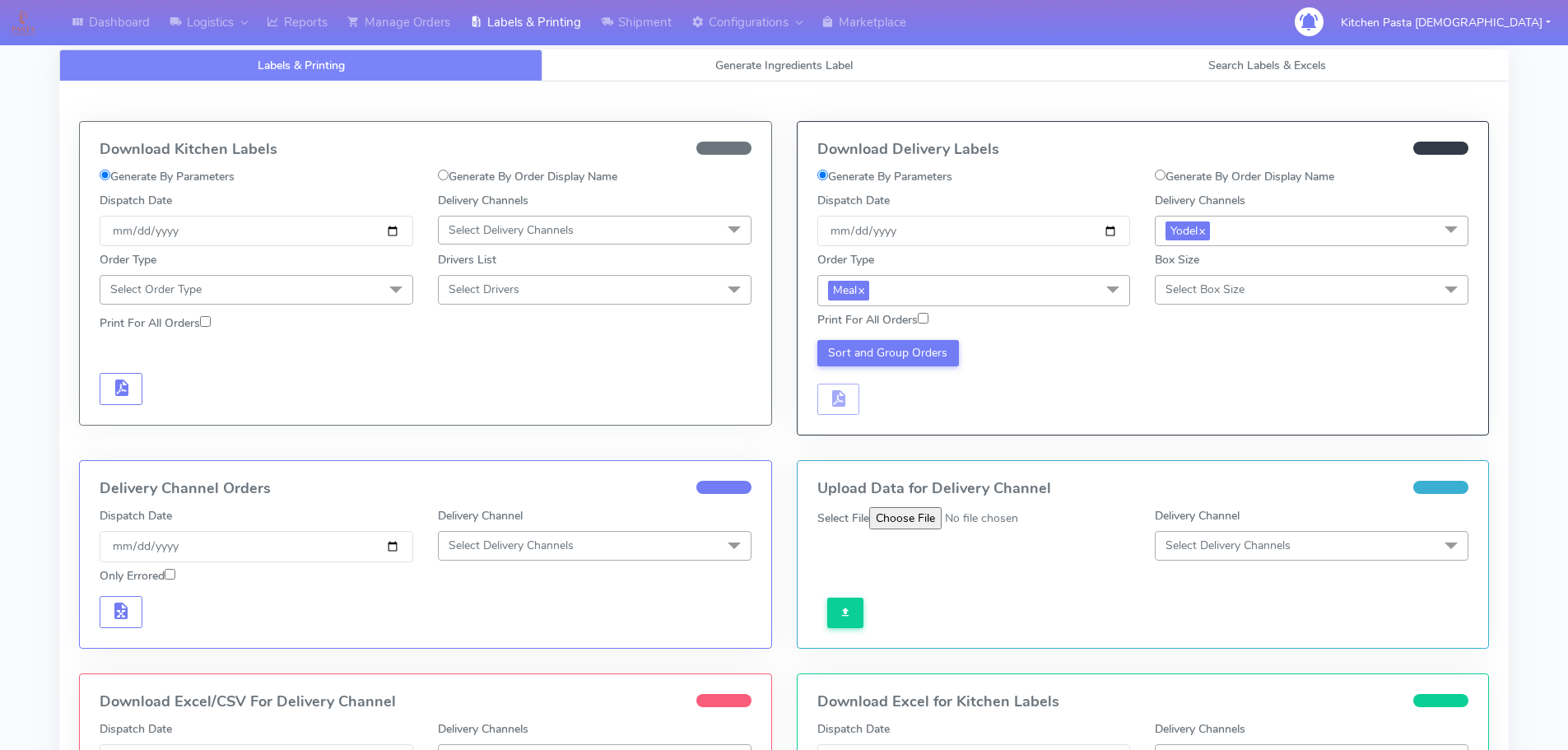
click at [1251, 293] on span "Select Box Size" at bounding box center [1311, 289] width 313 height 29
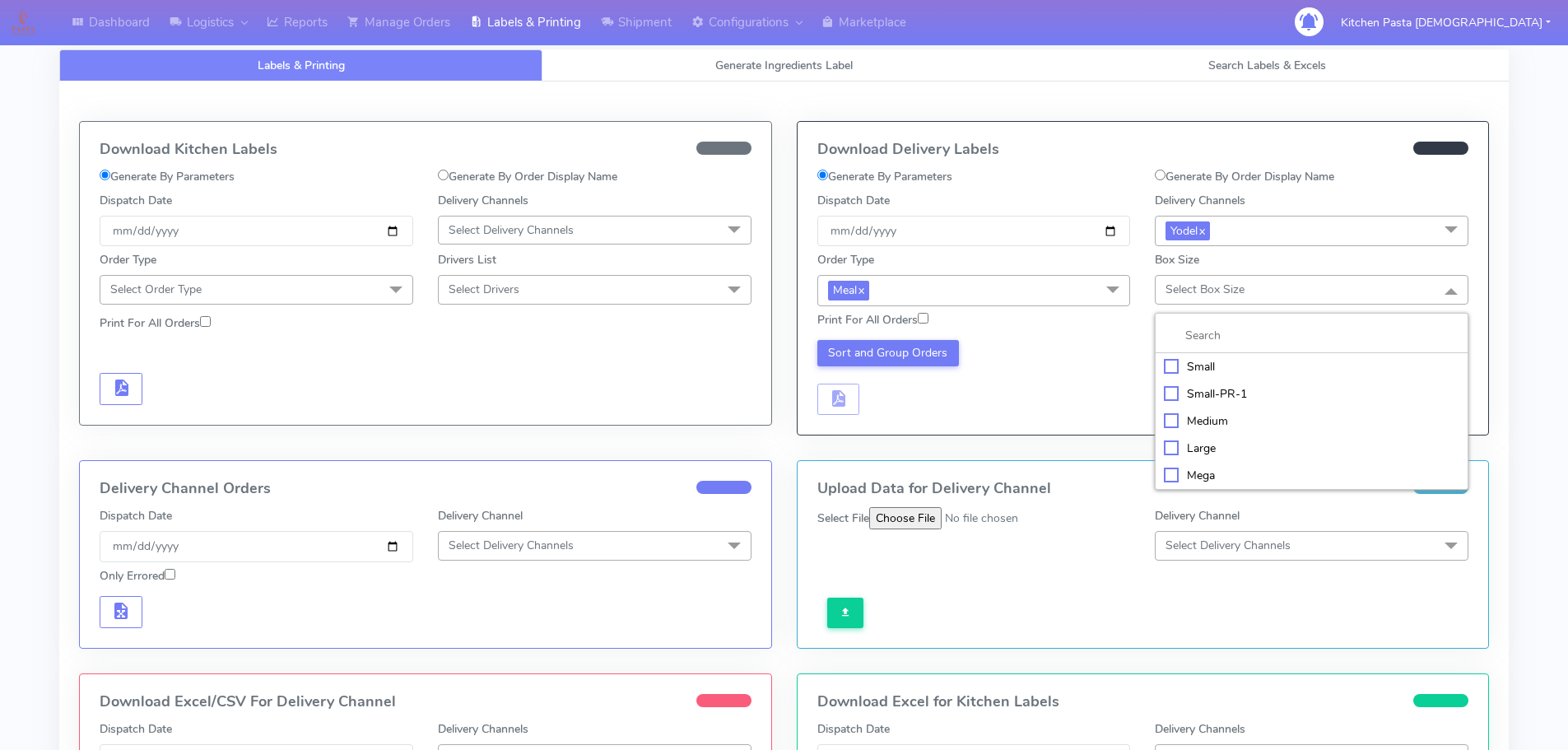
click at [1228, 375] on li "Small" at bounding box center [1311, 367] width 312 height 27
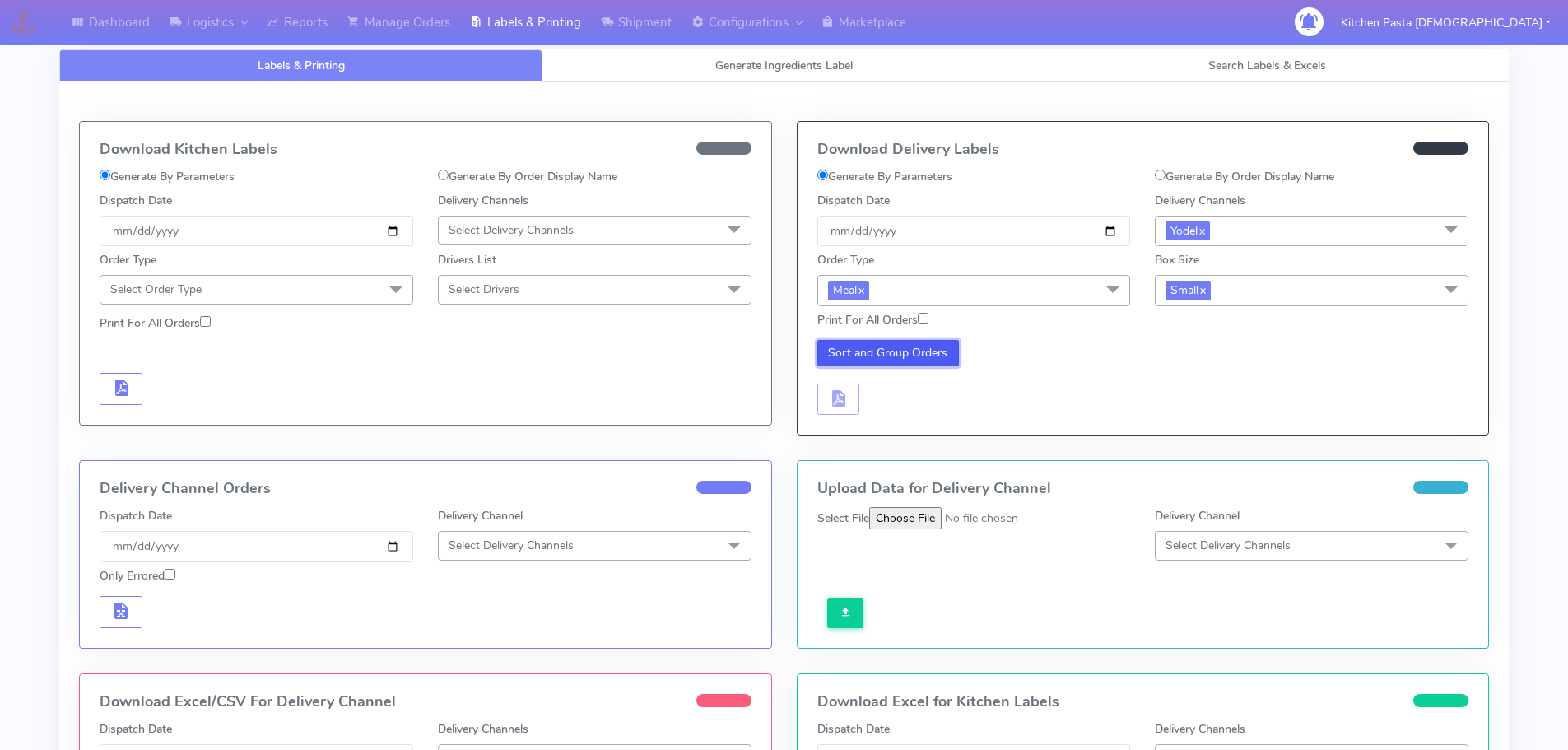
click at [875, 360] on button "Sort and Group Orders" at bounding box center [888, 352] width 142 height 26
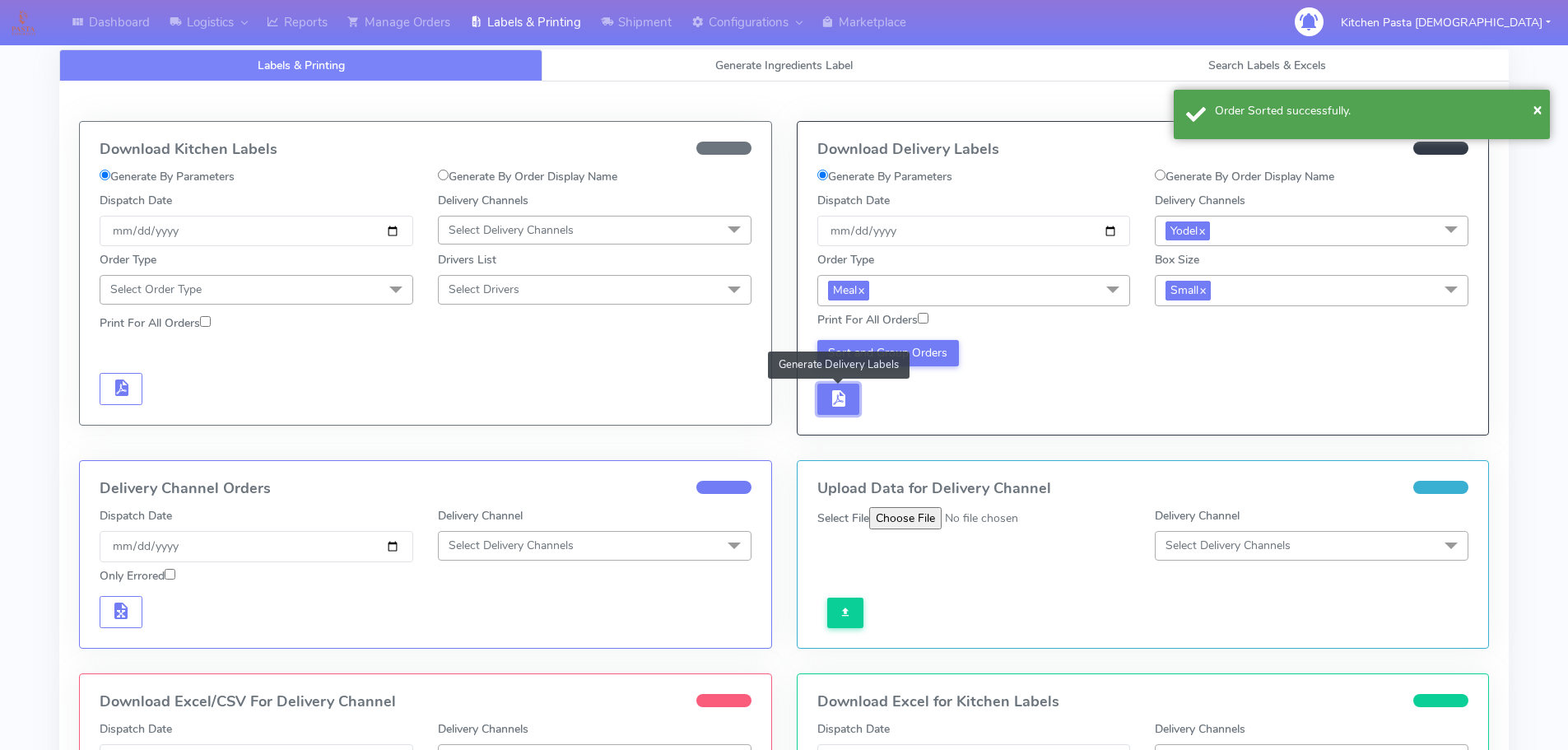
click at [850, 409] on button "button" at bounding box center [838, 400] width 43 height 32
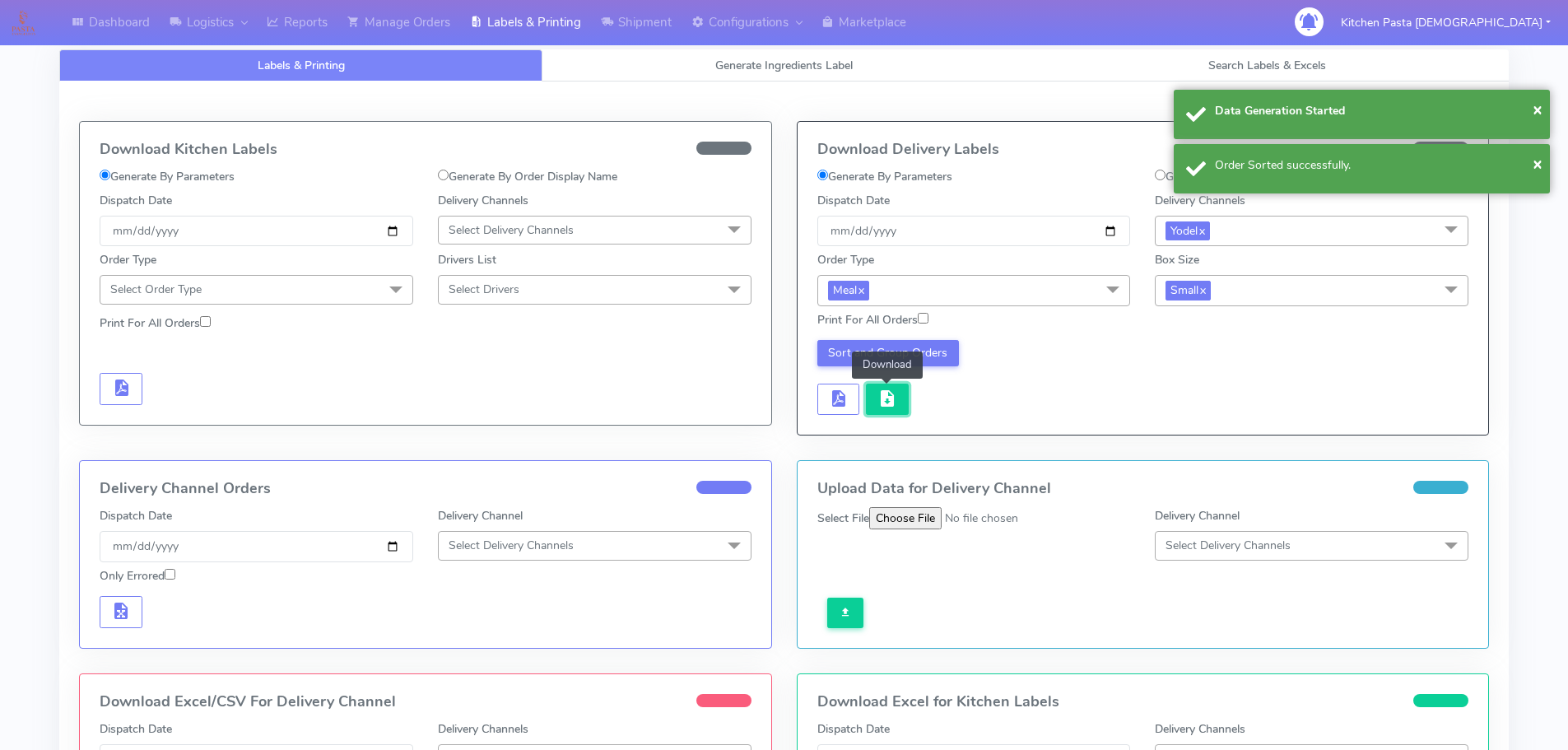
click at [873, 409] on button "button" at bounding box center [887, 400] width 43 height 32
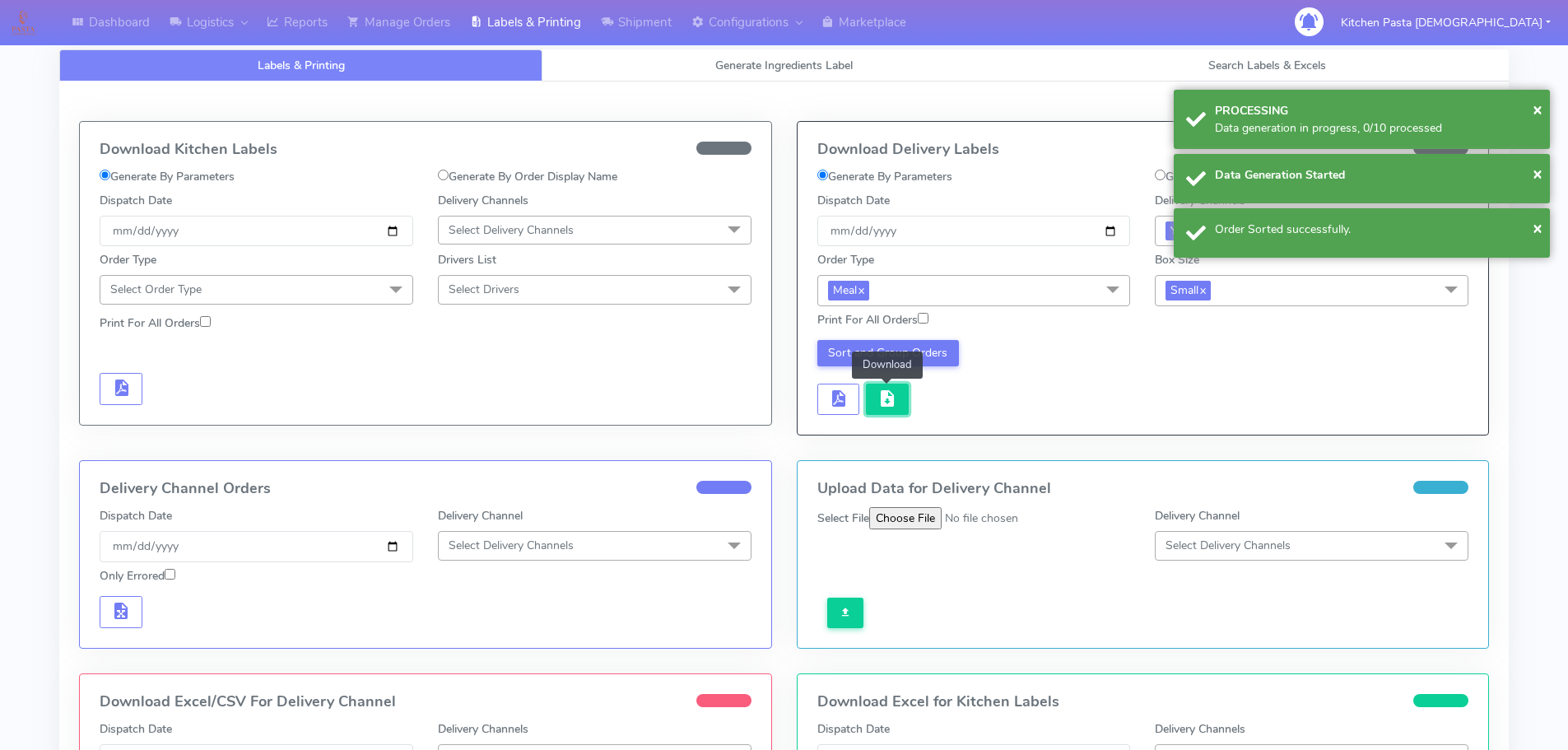
click at [880, 404] on span "button" at bounding box center [887, 402] width 20 height 15
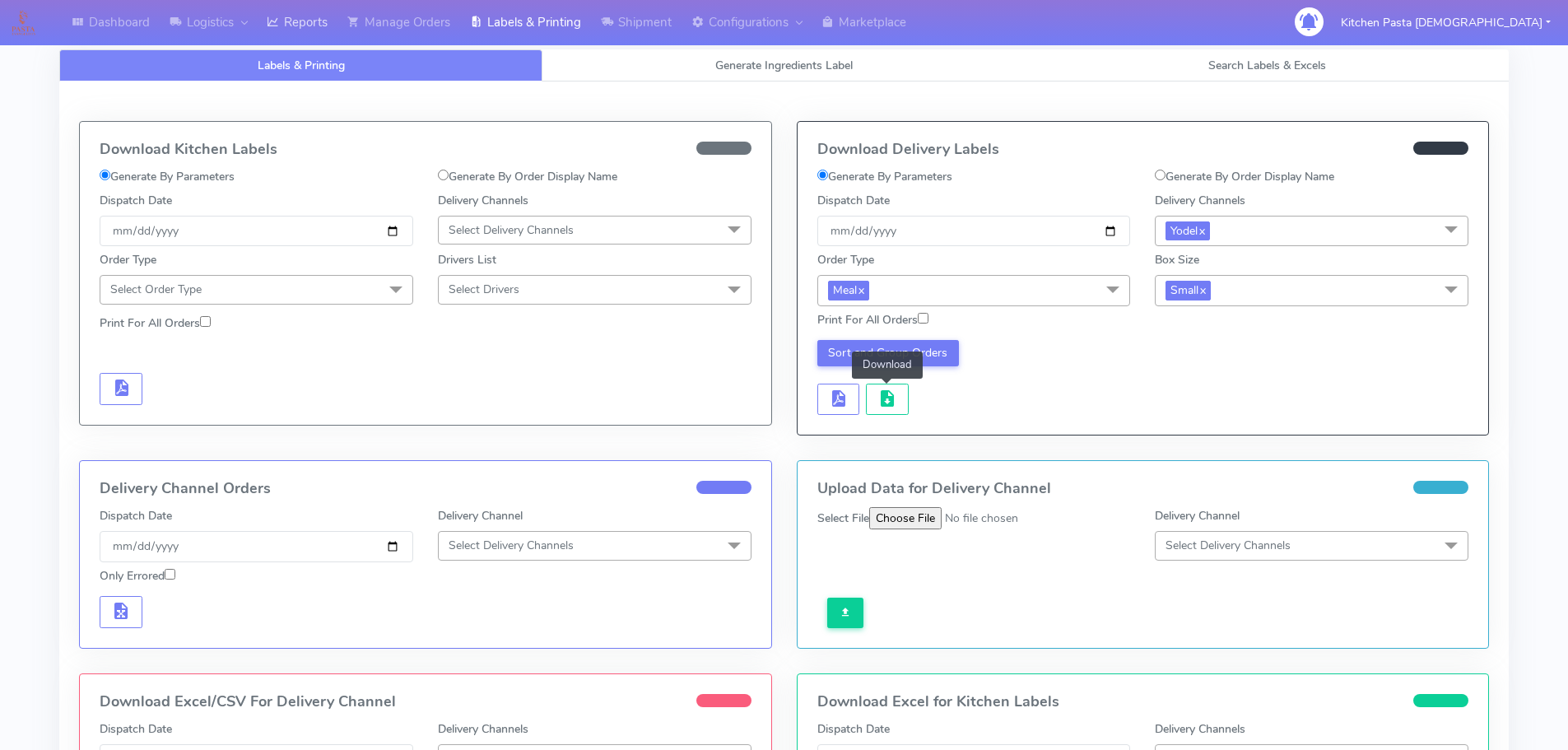
click at [266, 16] on link "Reports" at bounding box center [297, 22] width 81 height 45
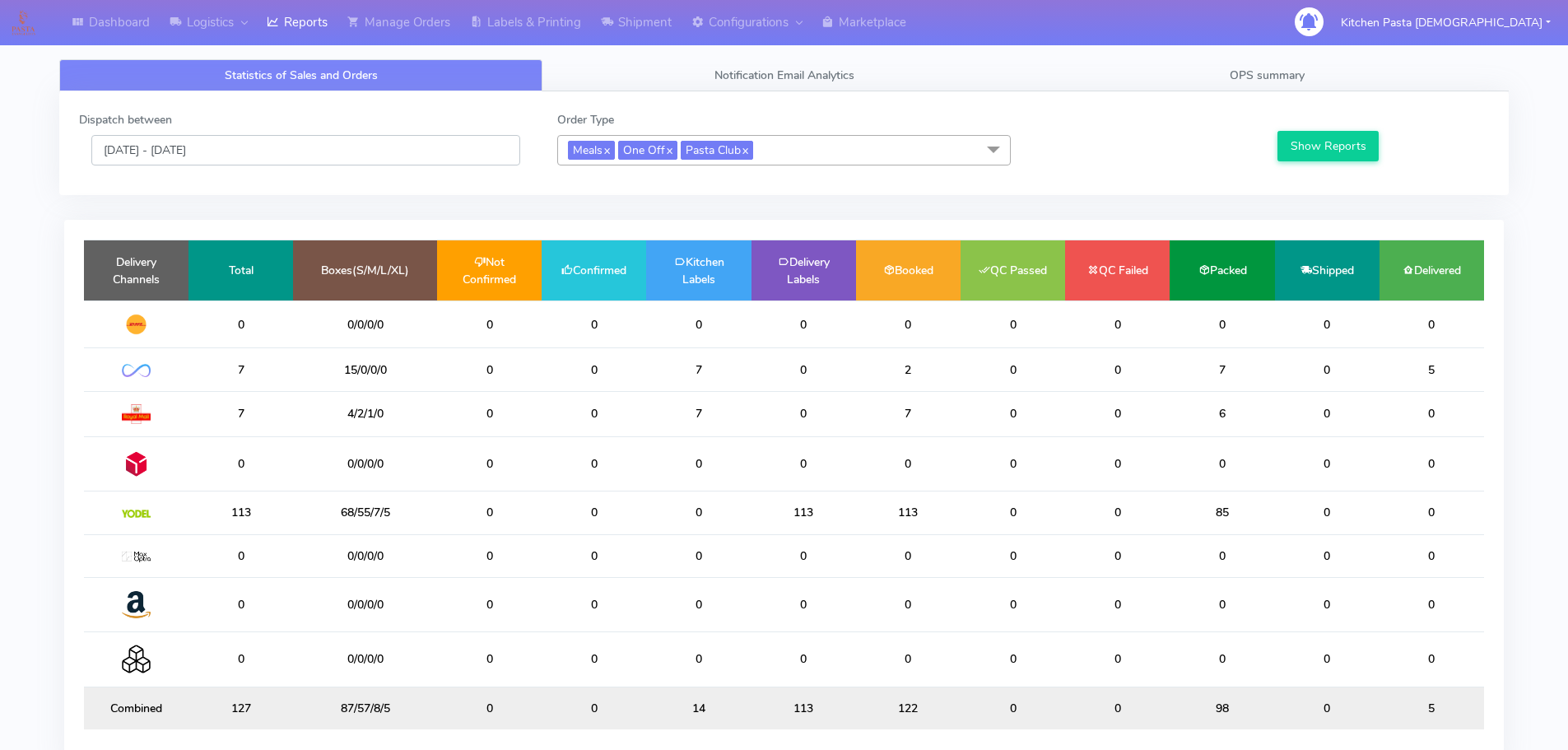
click at [308, 165] on input "[DATE] - [DATE]" at bounding box center [306, 151] width 429 height 31
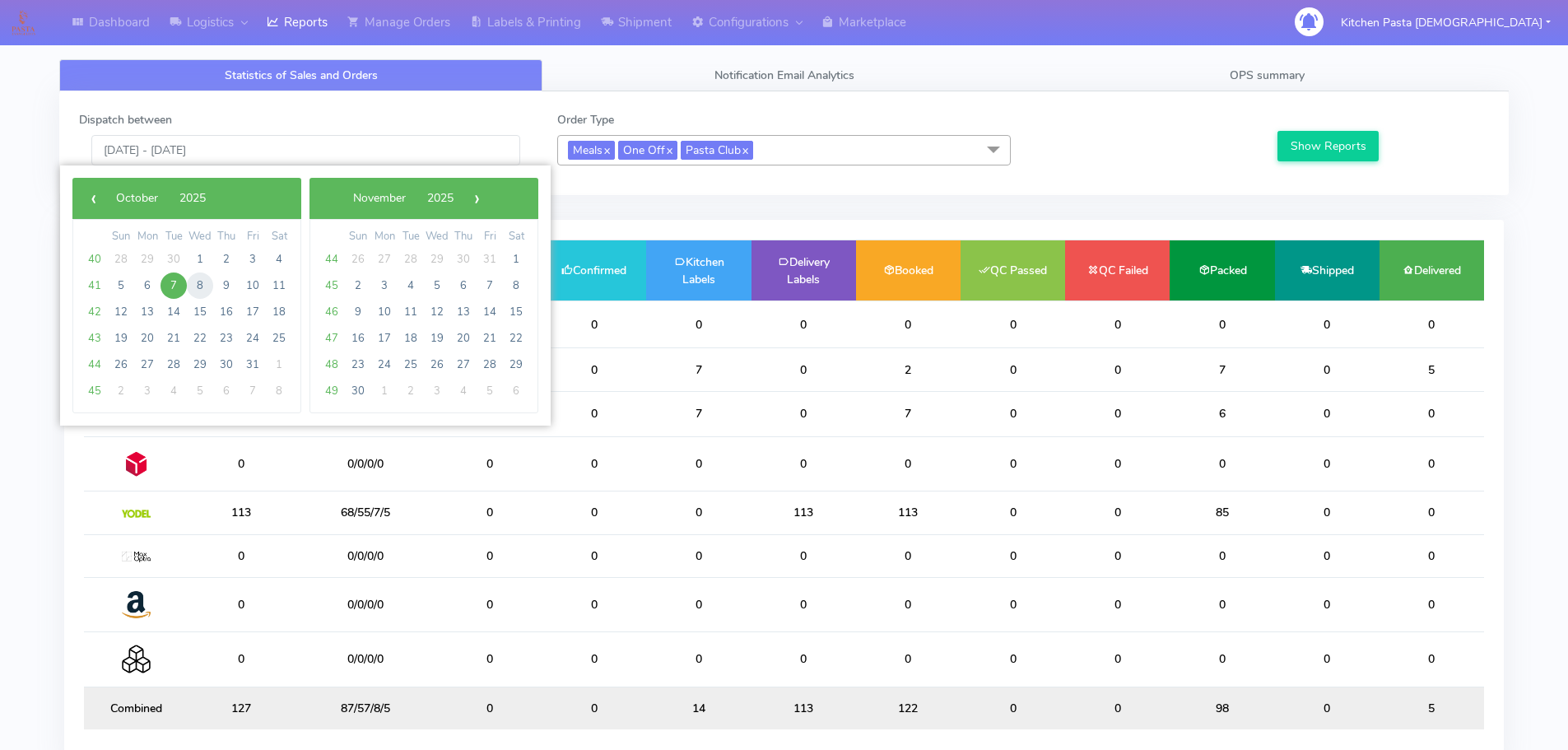
click at [189, 289] on span "8" at bounding box center [199, 285] width 26 height 26
type input "[DATE] - [DATE]"
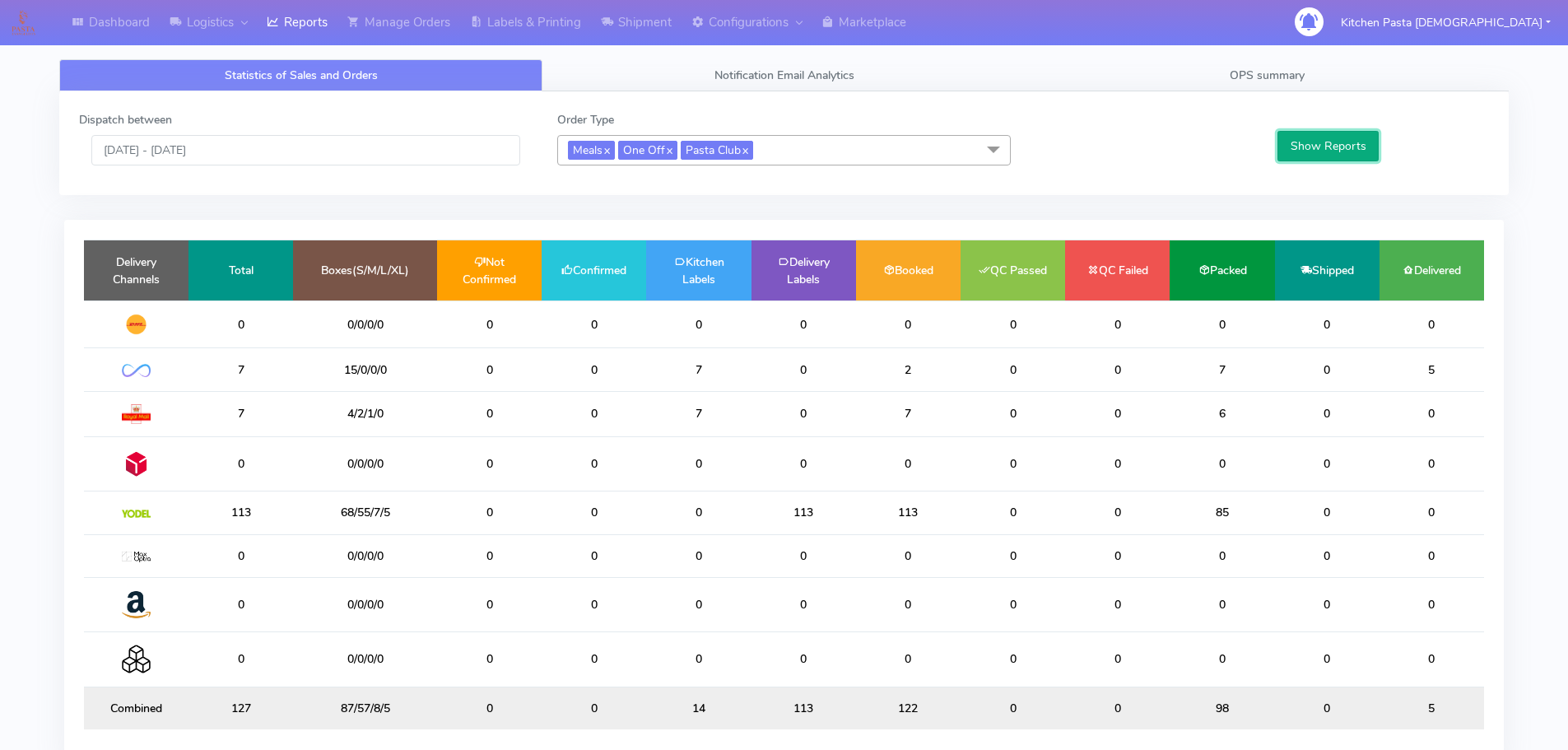
click at [1357, 136] on button "Show Reports" at bounding box center [1327, 146] width 101 height 31
click at [535, 502] on td "0" at bounding box center [489, 512] width 105 height 43
drag, startPoint x: 626, startPoint y: 521, endPoint x: 518, endPoint y: 507, distance: 108.9
click at [518, 507] on tr "92 51/50/2/2 0 92 0 0 0 0 0 0 0 0" at bounding box center [784, 512] width 1400 height 43
